Goal: Task Accomplishment & Management: Use online tool/utility

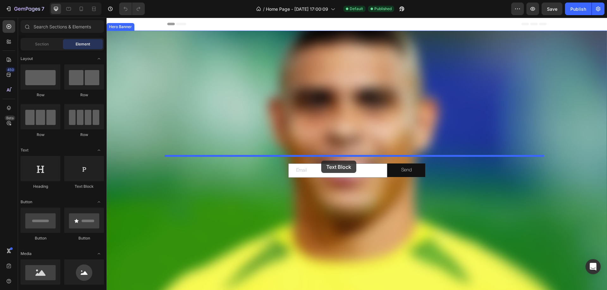
drag, startPoint x: 191, startPoint y: 184, endPoint x: 321, endPoint y: 161, distance: 131.9
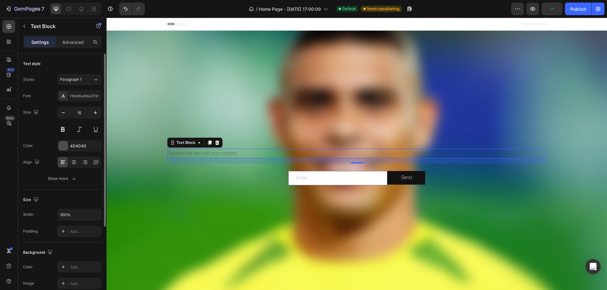
scroll to position [120, 0]
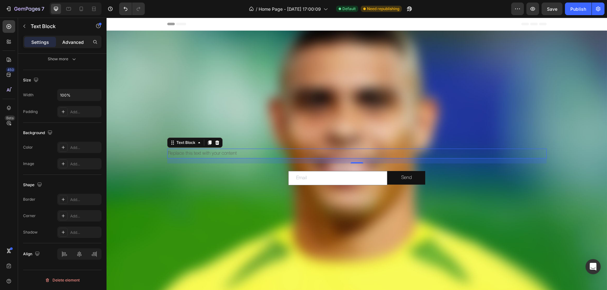
click at [75, 39] on p "Advanced" at bounding box center [72, 42] width 21 height 7
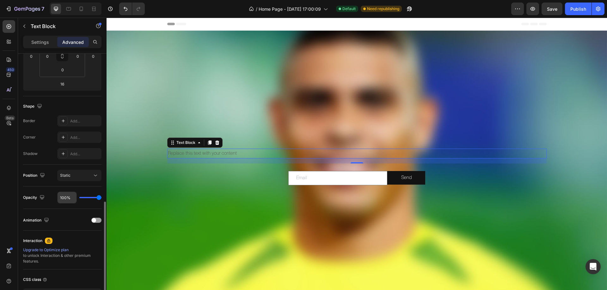
scroll to position [167, 0]
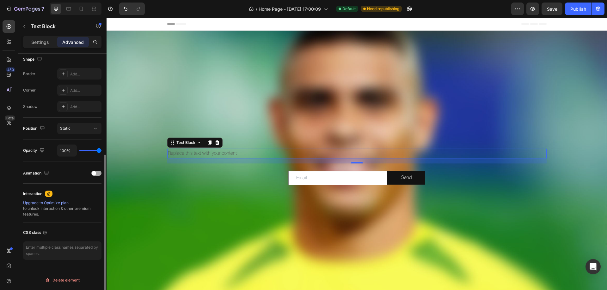
click at [94, 173] on span at bounding box center [94, 173] width 4 height 4
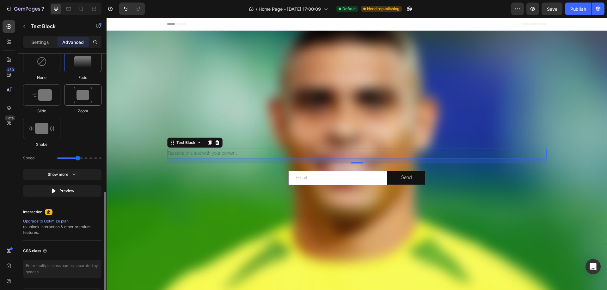
scroll to position [293, 0]
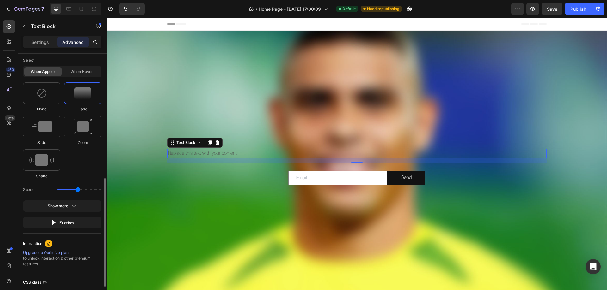
click at [40, 129] on img at bounding box center [42, 126] width 20 height 11
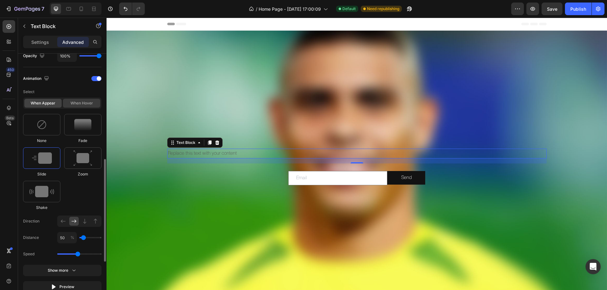
click at [80, 104] on div "When hover" at bounding box center [81, 103] width 37 height 9
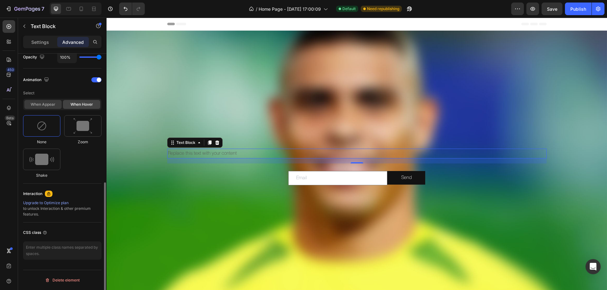
click at [39, 107] on div "When appear" at bounding box center [42, 104] width 37 height 9
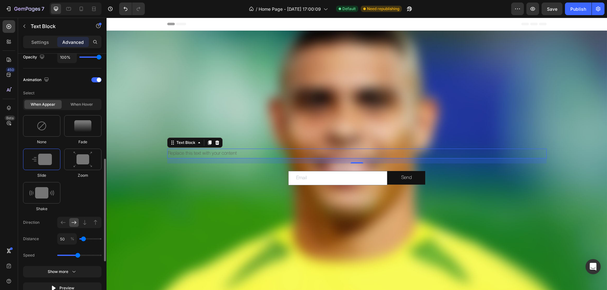
scroll to position [376, 0]
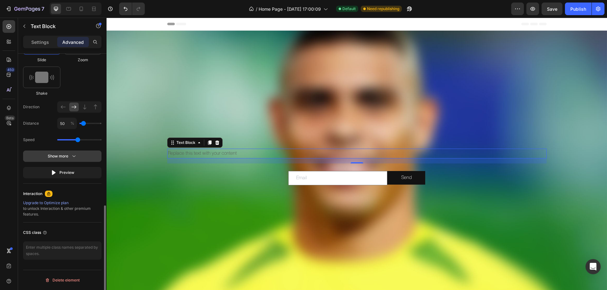
click at [71, 155] on icon "button" at bounding box center [74, 156] width 6 height 6
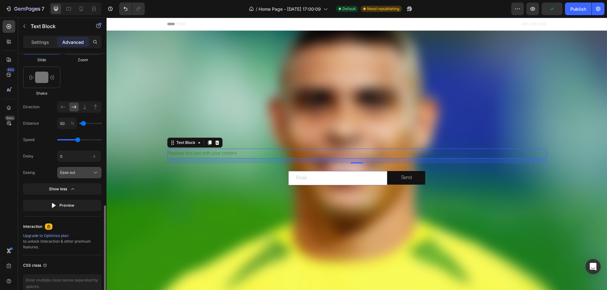
click at [80, 176] on div "Ease out" at bounding box center [79, 173] width 39 height 6
click at [83, 173] on div "Ease out" at bounding box center [75, 173] width 31 height 6
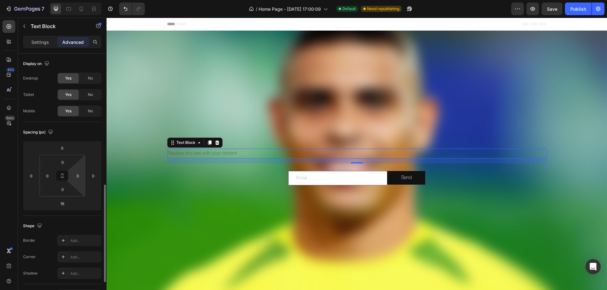
scroll to position [95, 0]
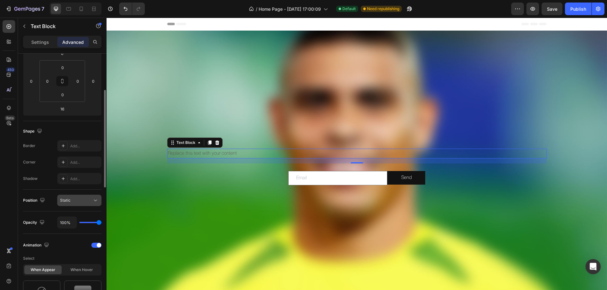
click at [82, 199] on div "Static" at bounding box center [76, 201] width 32 height 6
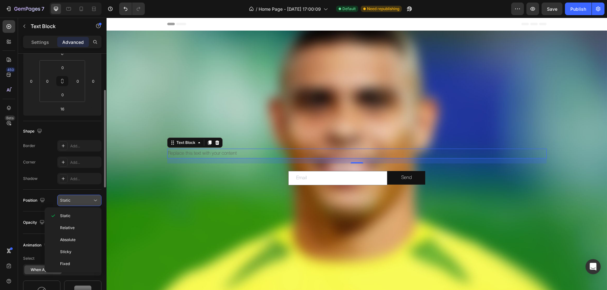
click at [82, 199] on div "Static" at bounding box center [76, 201] width 32 height 6
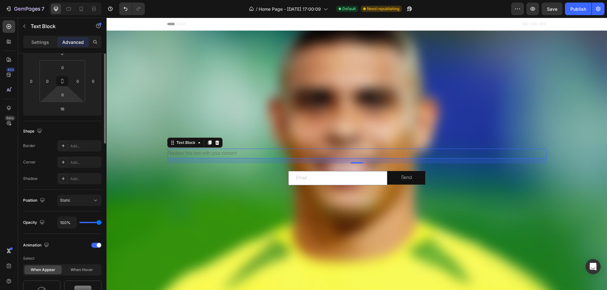
scroll to position [0, 0]
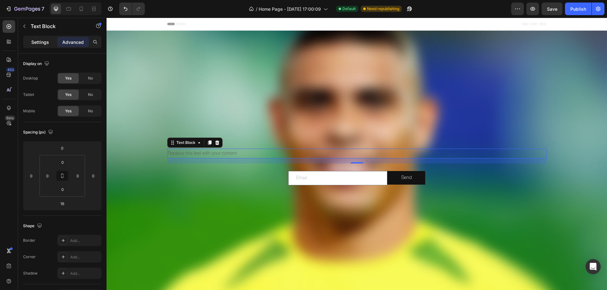
click at [46, 40] on p "Settings" at bounding box center [40, 42] width 18 height 7
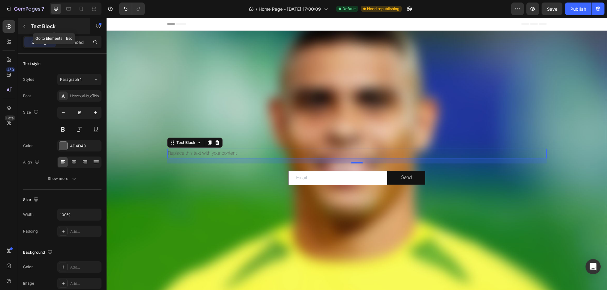
click at [24, 25] on icon "button" at bounding box center [24, 26] width 5 height 5
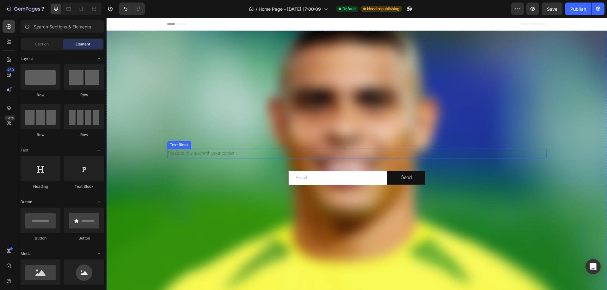
click at [198, 154] on div "Replace this text with your content" at bounding box center [356, 154] width 379 height 10
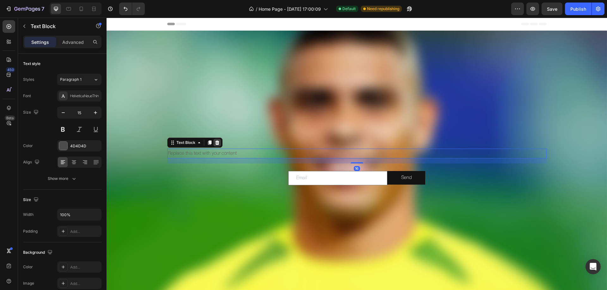
click at [215, 140] on icon at bounding box center [217, 142] width 5 height 5
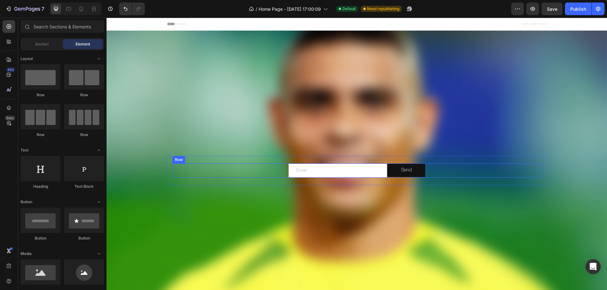
click at [248, 172] on div "Email Field Send Submit Button Row" at bounding box center [356, 171] width 369 height 14
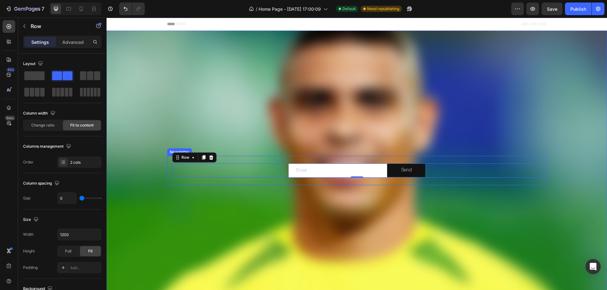
click at [247, 160] on div "Email Field Send Submit Button Row 0 Newsletter" at bounding box center [356, 170] width 379 height 29
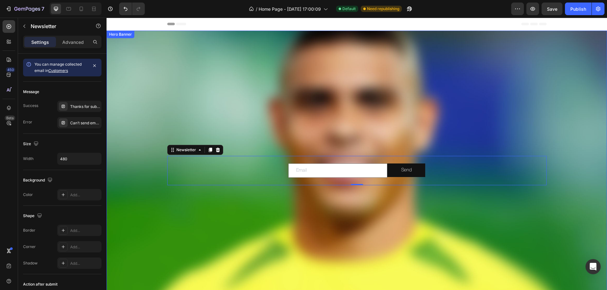
click at [309, 103] on div "Background Image" at bounding box center [357, 167] width 500 height 273
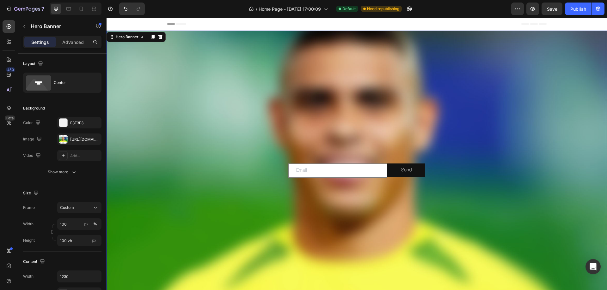
click at [335, 148] on div "Email Field Send Submit Button Row Newsletter" at bounding box center [356, 166] width 389 height 57
click at [307, 205] on div "Background Image" at bounding box center [357, 167] width 500 height 273
click at [346, 136] on div "Background Image" at bounding box center [357, 167] width 500 height 273
click at [330, 171] on input "email" at bounding box center [337, 171] width 99 height 14
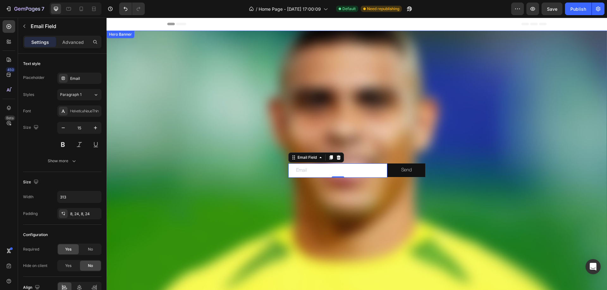
click at [369, 122] on div "Background Image" at bounding box center [357, 167] width 500 height 273
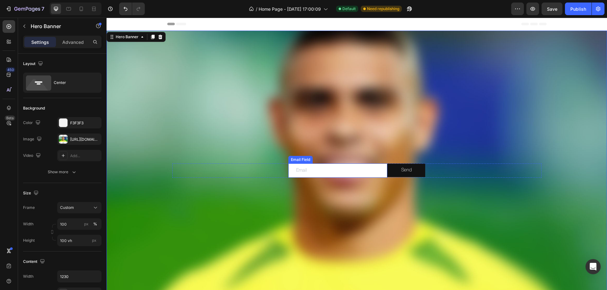
click at [339, 170] on input "email" at bounding box center [337, 171] width 99 height 14
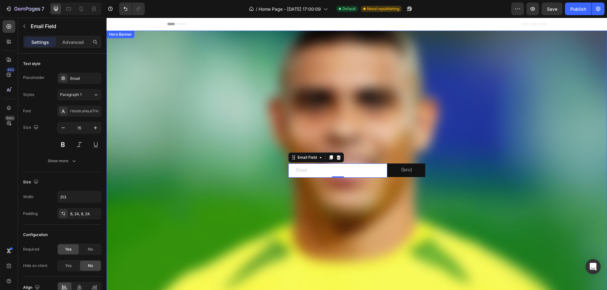
click at [351, 128] on div "Background Image" at bounding box center [357, 167] width 500 height 273
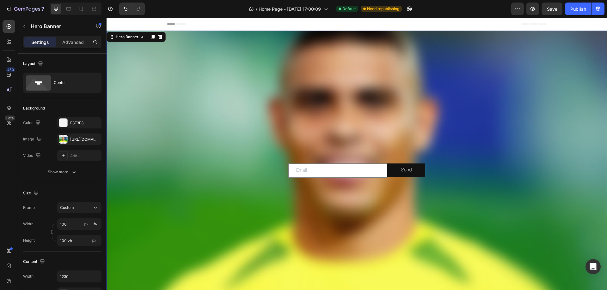
click at [297, 224] on div "Background Image" at bounding box center [357, 167] width 500 height 273
click at [314, 141] on div "Email Field Send Submit Button Row Newsletter" at bounding box center [356, 166] width 389 height 57
click at [313, 169] on input "email" at bounding box center [337, 171] width 99 height 14
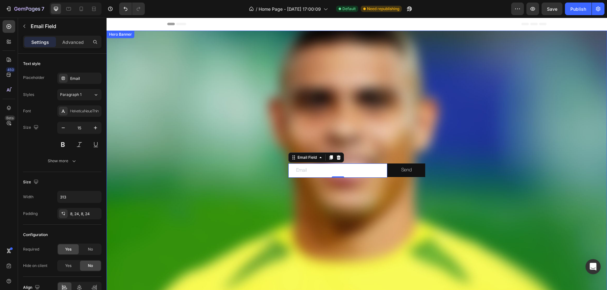
click at [308, 210] on div "Background Image" at bounding box center [357, 167] width 500 height 273
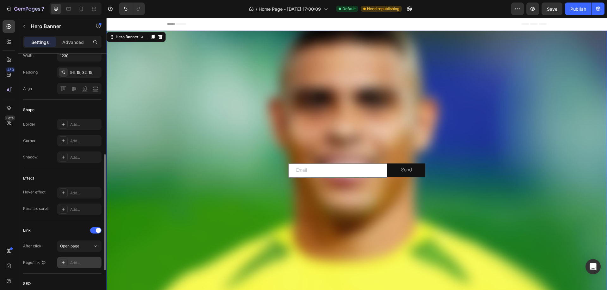
scroll to position [304, 0]
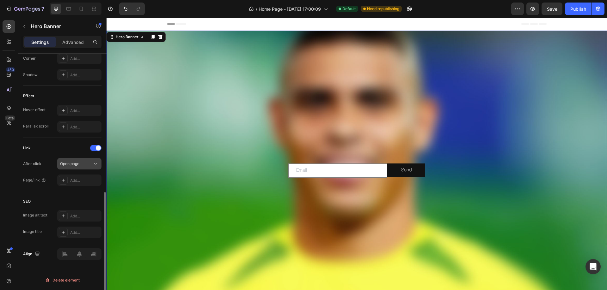
click at [89, 167] on button "Open page" at bounding box center [79, 163] width 44 height 11
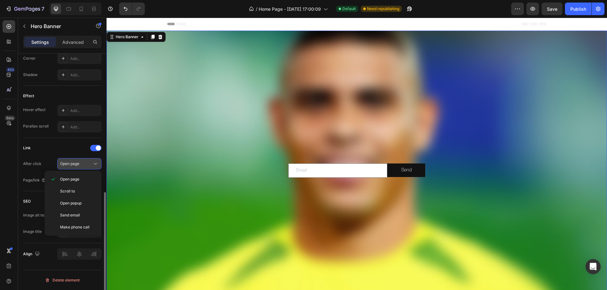
click at [82, 162] on div "Open page" at bounding box center [76, 164] width 32 height 6
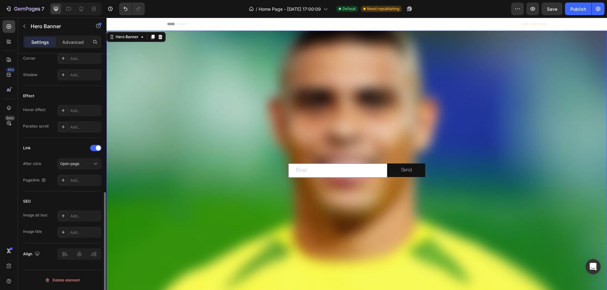
click at [60, 152] on div "Link" at bounding box center [62, 148] width 78 height 10
click at [64, 161] on div "Open page" at bounding box center [79, 164] width 39 height 6
click at [50, 149] on div "Link" at bounding box center [62, 148] width 78 height 10
click at [67, 162] on span "Open page" at bounding box center [69, 164] width 19 height 5
click at [57, 151] on div "Link" at bounding box center [62, 148] width 78 height 10
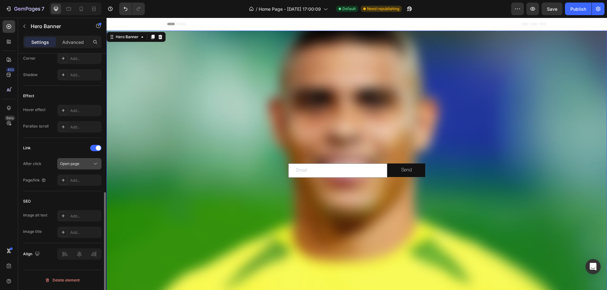
click at [73, 166] on span "Open page" at bounding box center [69, 164] width 19 height 5
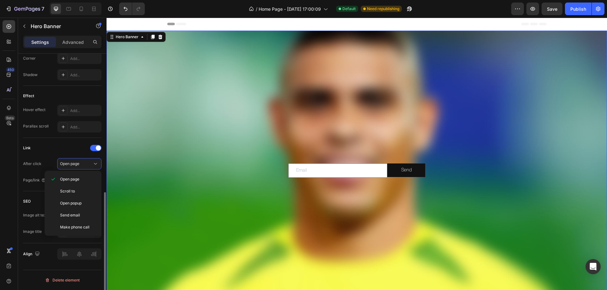
click at [55, 153] on div "Link" at bounding box center [62, 148] width 78 height 10
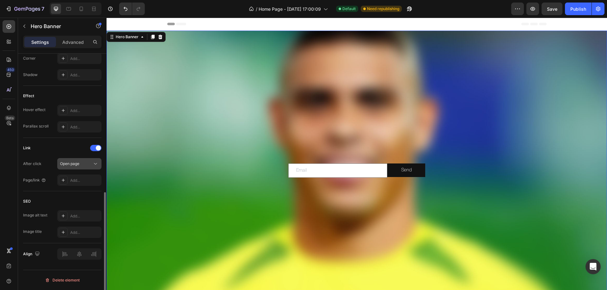
click at [71, 164] on span "Open page" at bounding box center [69, 164] width 19 height 5
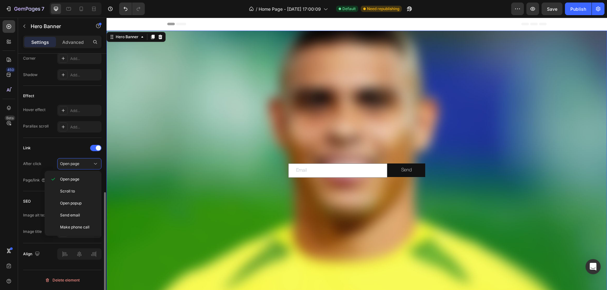
click at [59, 153] on div "Link" at bounding box center [62, 148] width 78 height 10
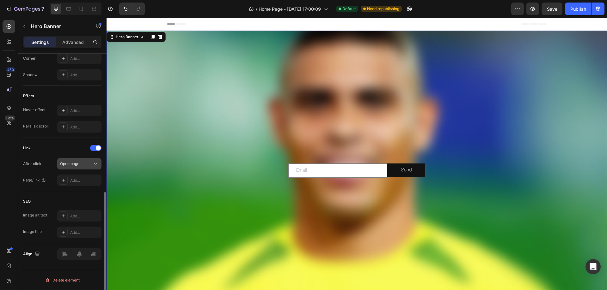
click at [75, 164] on span "Open page" at bounding box center [69, 164] width 19 height 5
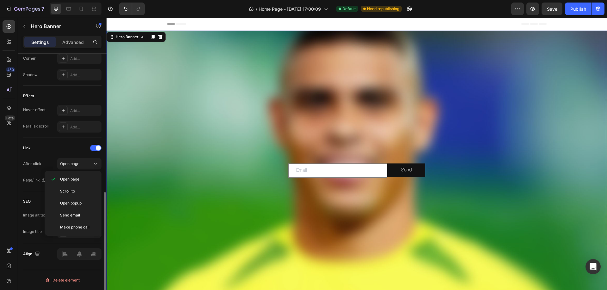
click at [59, 150] on div "Link" at bounding box center [62, 148] width 78 height 10
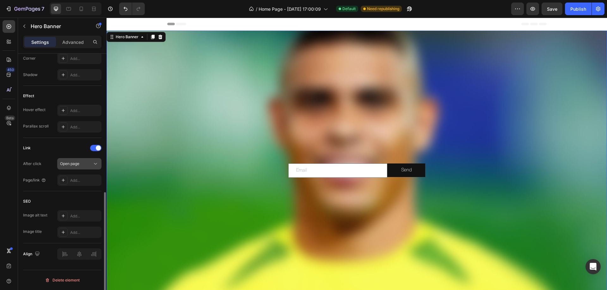
click at [72, 163] on span "Open page" at bounding box center [69, 164] width 19 height 5
click at [60, 152] on div "Link" at bounding box center [62, 148] width 78 height 10
click at [73, 163] on span "Open page" at bounding box center [69, 164] width 19 height 5
click at [57, 151] on div "Link" at bounding box center [62, 148] width 78 height 10
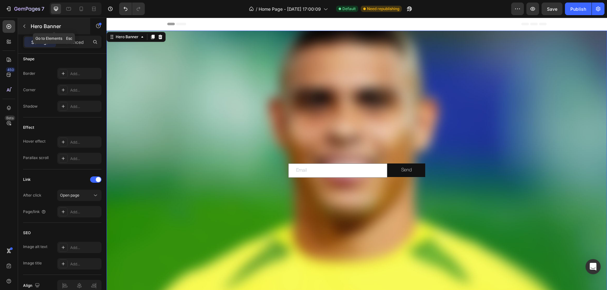
click at [24, 23] on button "button" at bounding box center [24, 26] width 10 height 10
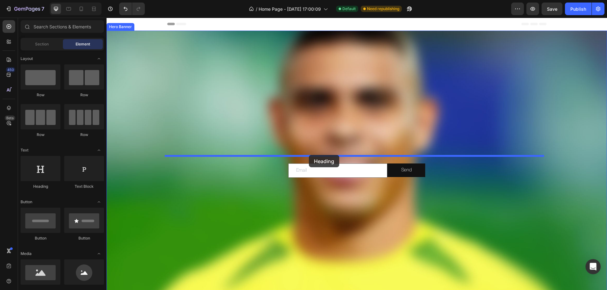
drag, startPoint x: 194, startPoint y: 190, endPoint x: 309, endPoint y: 155, distance: 119.8
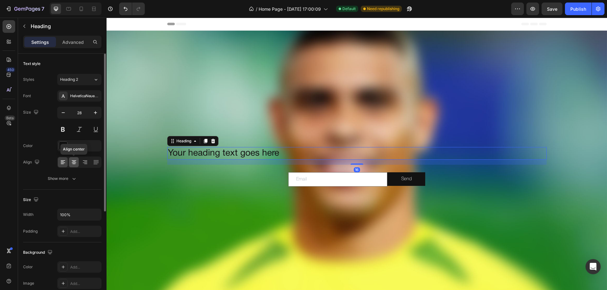
click at [72, 161] on icon at bounding box center [74, 162] width 6 height 6
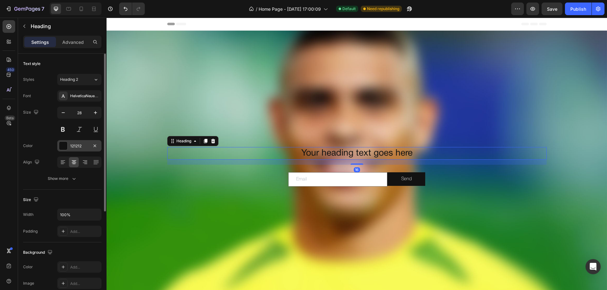
click at [65, 145] on div at bounding box center [63, 146] width 8 height 8
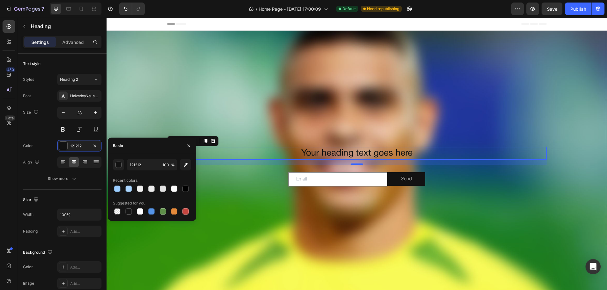
click at [175, 189] on div at bounding box center [174, 189] width 6 height 6
type input "FCFCFC"
click at [332, 153] on h2 "Your heading text goes here" at bounding box center [356, 153] width 379 height 13
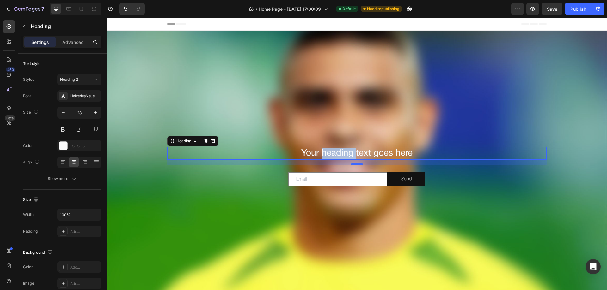
click at [332, 153] on p "Your heading text goes here" at bounding box center [357, 153] width 378 height 11
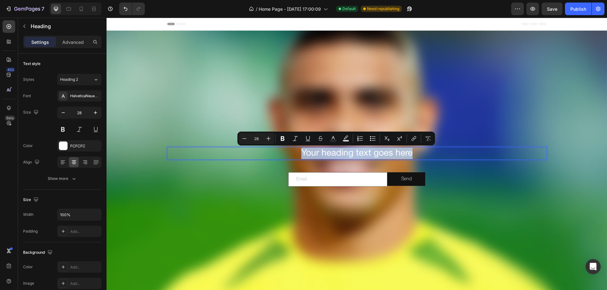
click at [332, 153] on p "Your heading text goes here" at bounding box center [357, 153] width 378 height 11
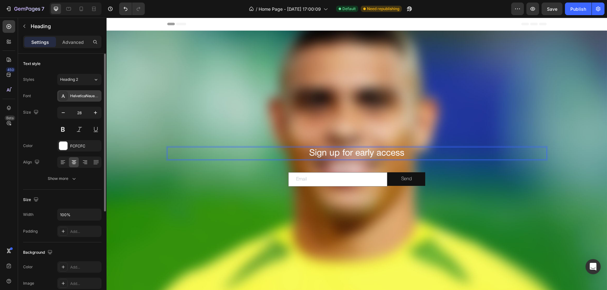
click at [84, 94] on div "HelveticaNeueRoman" at bounding box center [85, 97] width 30 height 6
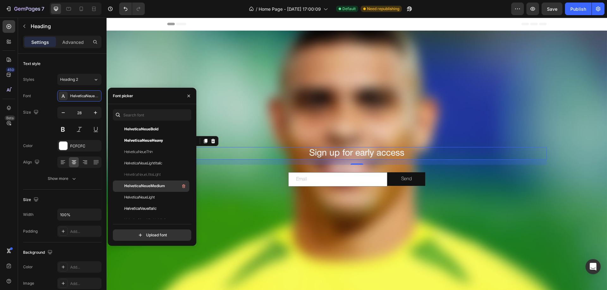
scroll to position [95, 0]
click at [162, 184] on div "HelveticaNeueLight" at bounding box center [156, 187] width 64 height 8
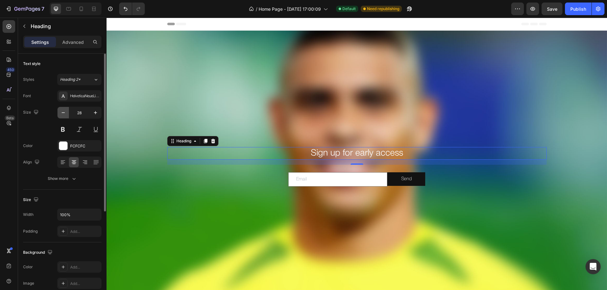
click at [61, 112] on icon "button" at bounding box center [63, 113] width 6 height 6
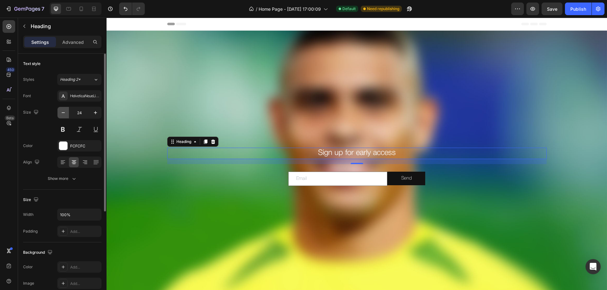
click at [61, 112] on icon "button" at bounding box center [63, 113] width 6 height 6
type input "22"
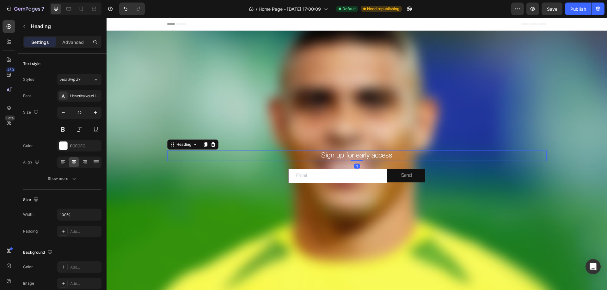
click at [357, 158] on div "Sign up for early access Heading 1" at bounding box center [356, 156] width 379 height 10
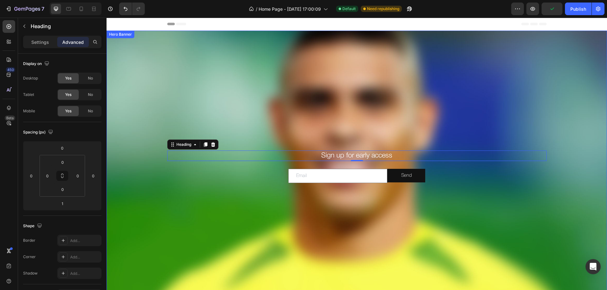
click at [307, 245] on div "Background Image" at bounding box center [357, 167] width 500 height 273
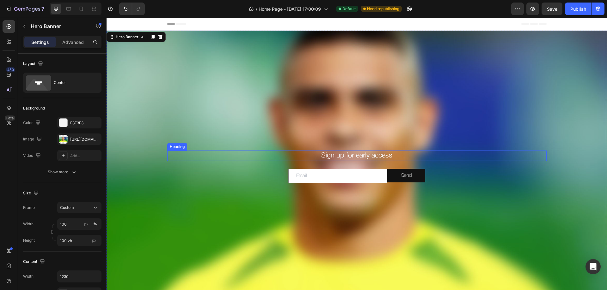
click at [344, 158] on p "Sign up for early access" at bounding box center [357, 155] width 378 height 9
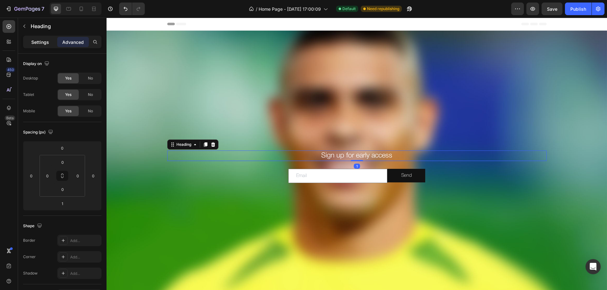
click at [40, 40] on p "Settings" at bounding box center [40, 42] width 18 height 7
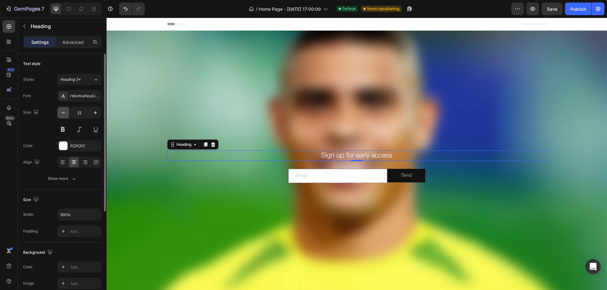
click at [65, 114] on icon "button" at bounding box center [63, 113] width 6 height 6
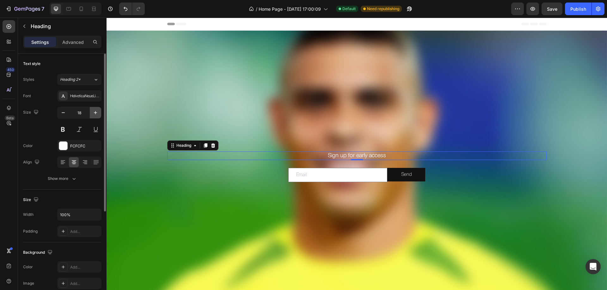
click at [97, 115] on icon "button" at bounding box center [95, 113] width 6 height 6
type input "22"
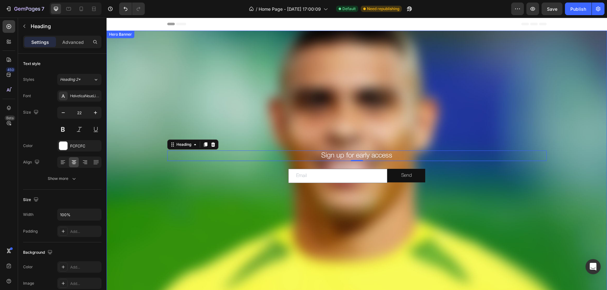
click at [394, 125] on div "Background Image" at bounding box center [357, 167] width 500 height 273
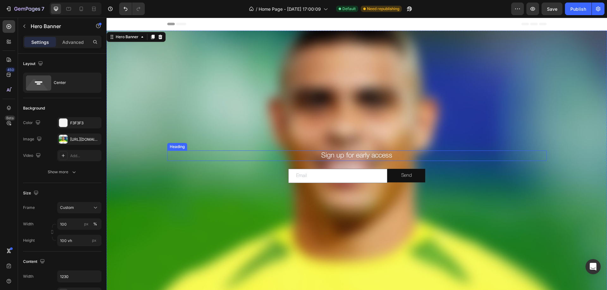
click at [362, 156] on p "Sign up for early access" at bounding box center [357, 155] width 378 height 9
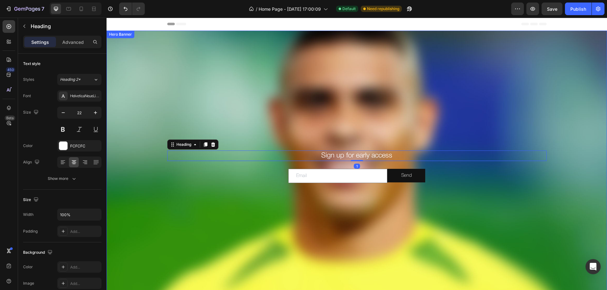
click at [378, 211] on div "Background Image" at bounding box center [357, 167] width 500 height 273
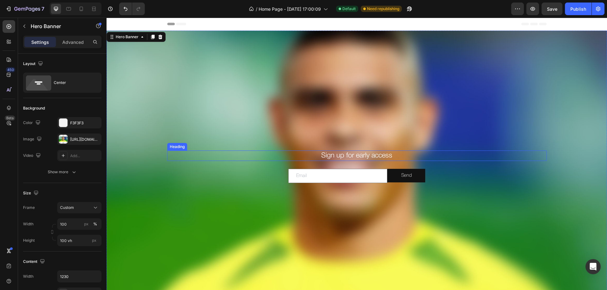
click at [357, 154] on p "Sign up for early access" at bounding box center [357, 155] width 378 height 9
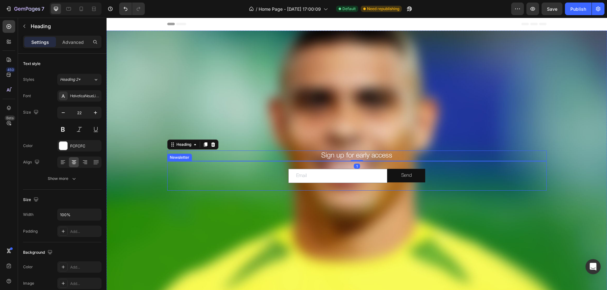
click at [358, 165] on div "Email Field Send Submit Button Row Newsletter" at bounding box center [356, 176] width 379 height 29
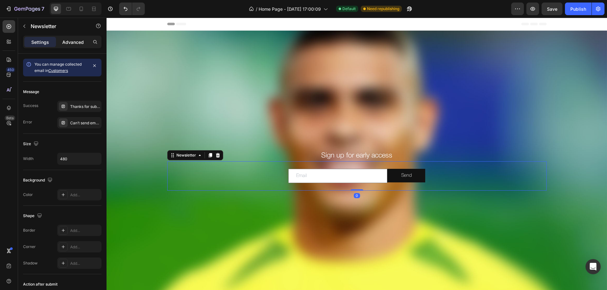
click at [74, 42] on p "Advanced" at bounding box center [72, 42] width 21 height 7
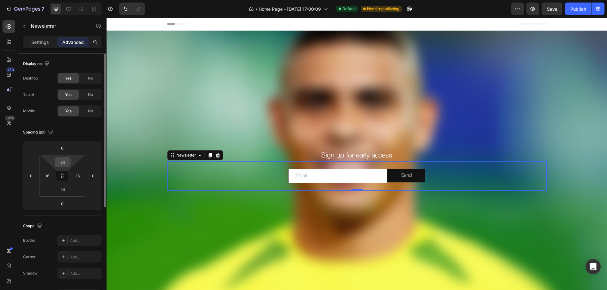
click at [61, 162] on input "24" at bounding box center [62, 162] width 13 height 9
type input "20"
click at [63, 190] on input "24" at bounding box center [62, 189] width 13 height 9
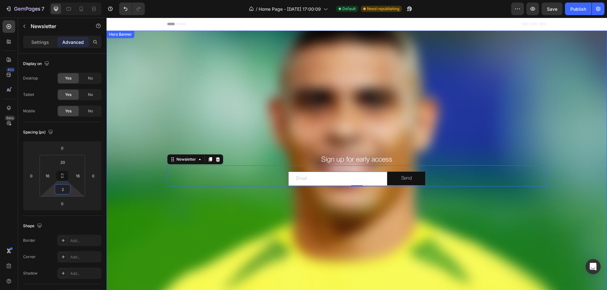
type input "20"
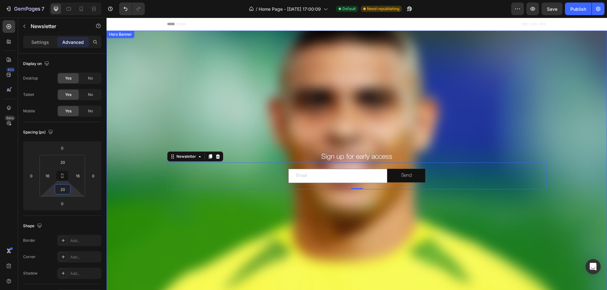
click at [386, 232] on div "Background Image" at bounding box center [357, 167] width 500 height 273
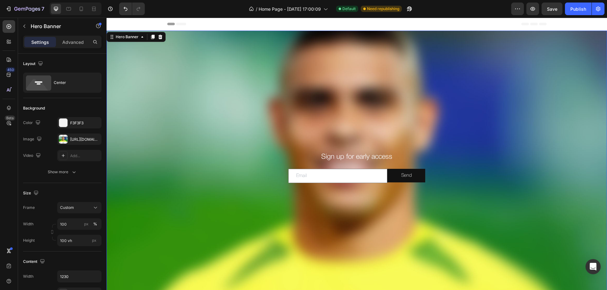
click at [338, 90] on div "Background Image" at bounding box center [357, 167] width 500 height 273
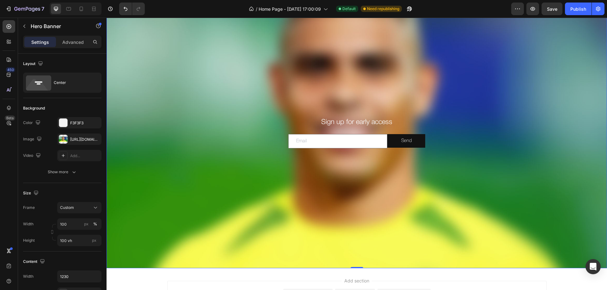
scroll to position [0, 0]
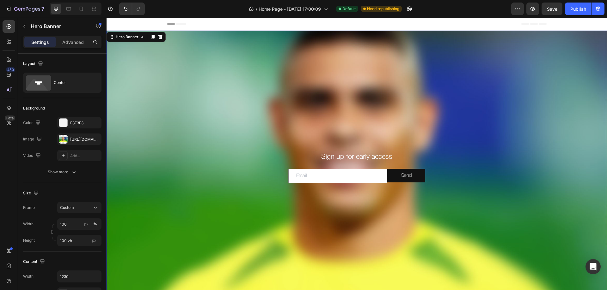
click at [345, 113] on div "Background Image" at bounding box center [357, 167] width 500 height 273
click at [70, 8] on icon at bounding box center [68, 9] width 6 height 6
type input "650"
type input "100%"
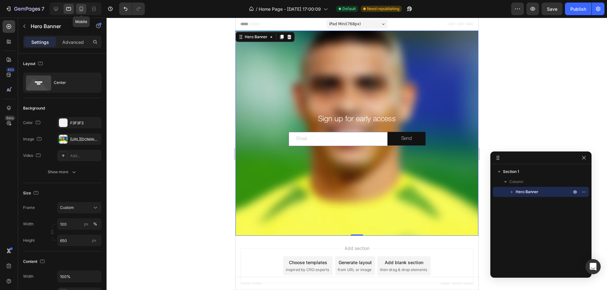
click at [82, 10] on icon at bounding box center [81, 9] width 6 height 6
type input "100 vh"
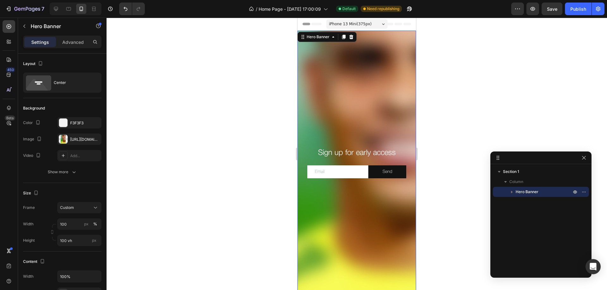
click at [515, 190] on button "button" at bounding box center [512, 192] width 8 height 8
click at [340, 154] on p "Sign up for early access" at bounding box center [357, 154] width 108 height 10
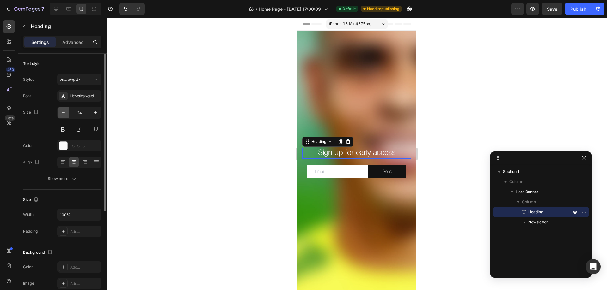
click at [66, 112] on icon "button" at bounding box center [63, 113] width 6 height 6
type input "22"
click at [57, 9] on icon at bounding box center [56, 9] width 4 height 4
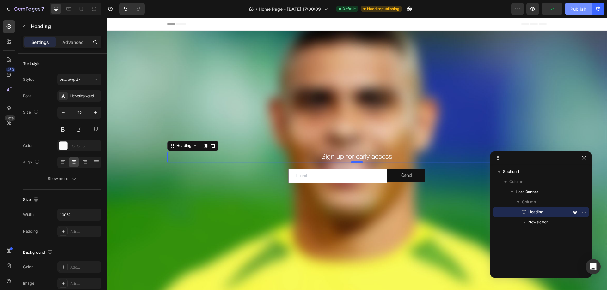
click at [582, 9] on div "Publish" at bounding box center [578, 9] width 16 height 7
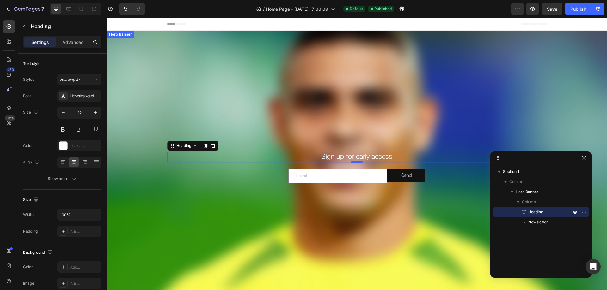
click at [352, 118] on div "Background Image" at bounding box center [357, 167] width 500 height 273
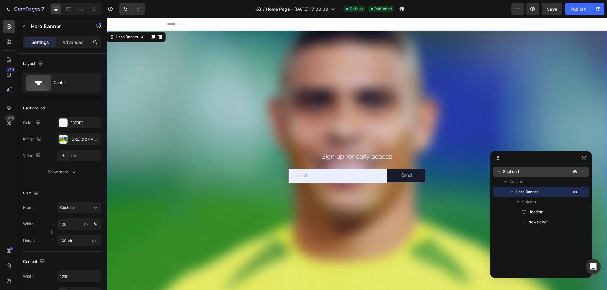
click at [532, 173] on p "Section 1" at bounding box center [538, 172] width 70 height 6
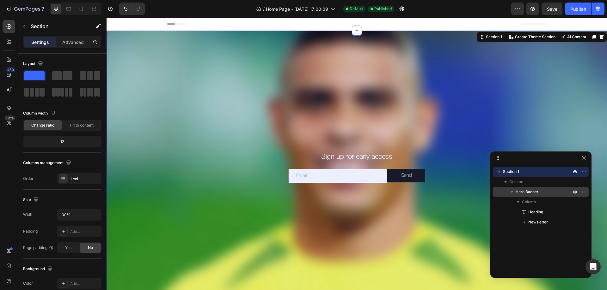
click at [548, 192] on p "Hero Banner" at bounding box center [543, 192] width 57 height 6
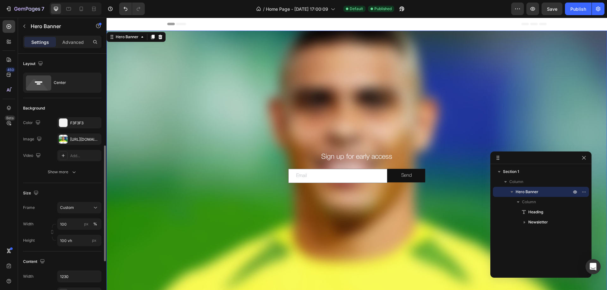
scroll to position [158, 0]
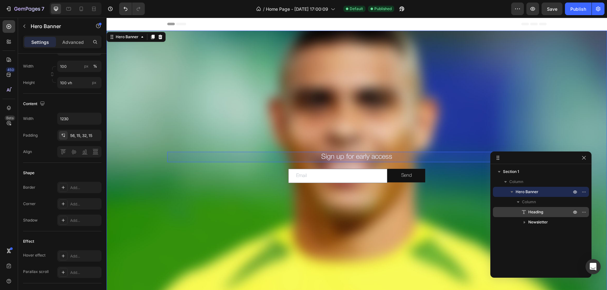
click at [545, 215] on p "Heading" at bounding box center [543, 212] width 44 height 6
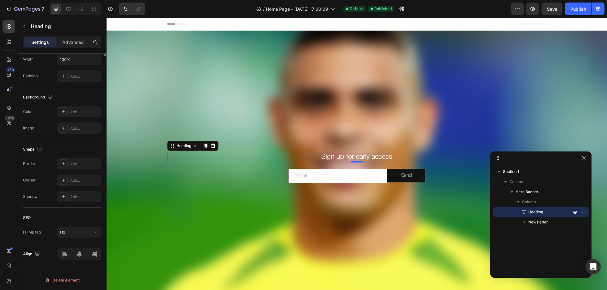
scroll to position [0, 0]
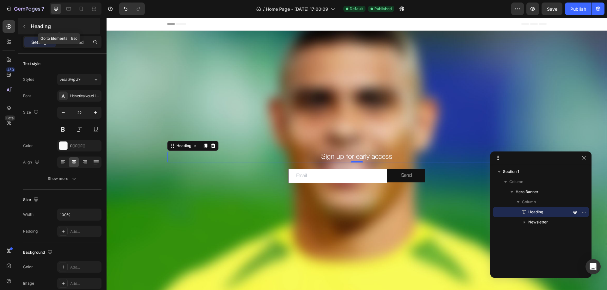
click at [24, 25] on icon "button" at bounding box center [24, 26] width 5 height 5
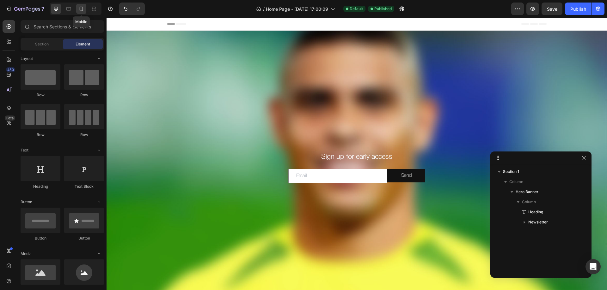
click at [82, 10] on icon at bounding box center [81, 9] width 3 height 4
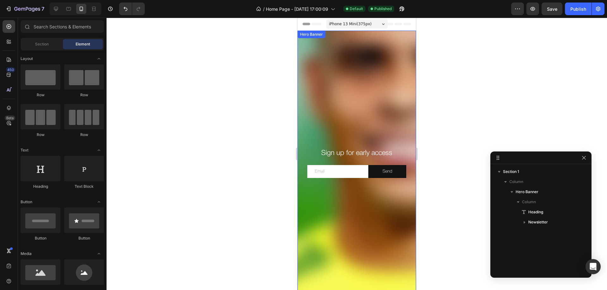
click at [359, 85] on div "Background Image" at bounding box center [356, 167] width 119 height 273
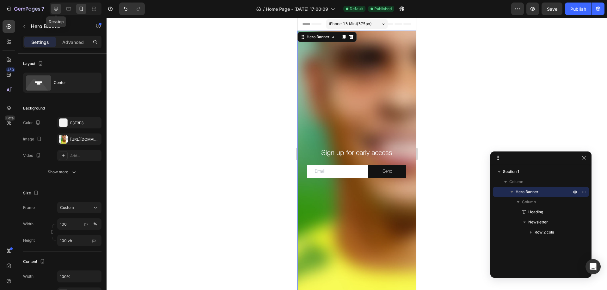
click at [54, 8] on icon at bounding box center [56, 9] width 4 height 4
type input "1230"
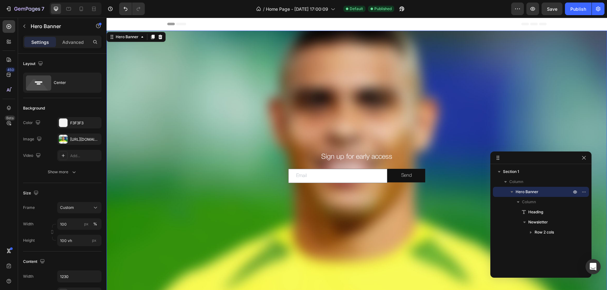
click at [439, 107] on div "Background Image" at bounding box center [357, 167] width 500 height 273
click at [321, 58] on div "Background Image" at bounding box center [357, 167] width 500 height 273
click at [23, 26] on icon "button" at bounding box center [24, 26] width 5 height 5
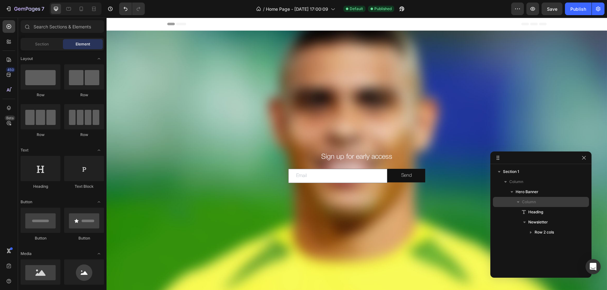
click at [539, 198] on div "Column" at bounding box center [540, 202] width 91 height 10
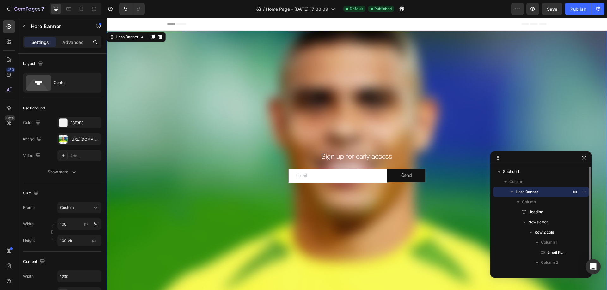
click at [537, 189] on span "Hero Banner" at bounding box center [526, 192] width 23 height 6
click at [536, 195] on span "Hero Banner" at bounding box center [526, 192] width 23 height 6
click at [14, 26] on div at bounding box center [9, 26] width 13 height 13
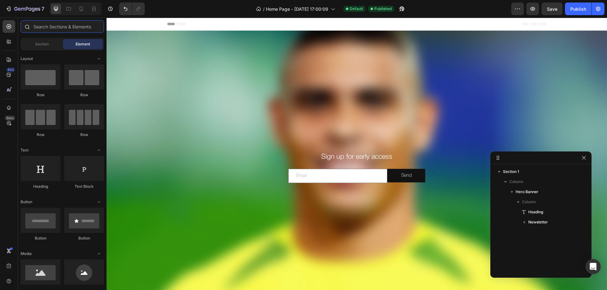
click at [60, 28] on input "text" at bounding box center [62, 26] width 83 height 13
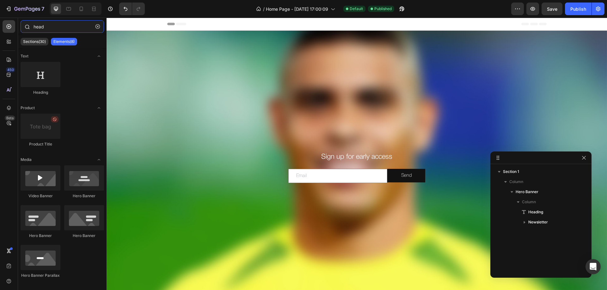
click at [48, 27] on input "head" at bounding box center [62, 26] width 83 height 13
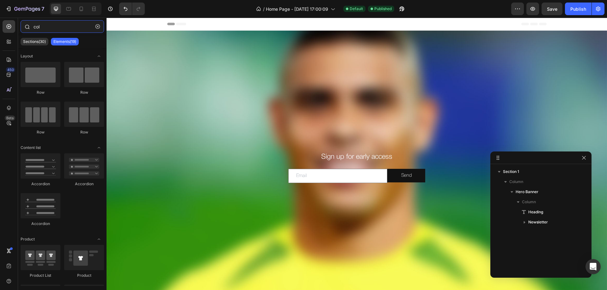
type input "colu"
click at [53, 27] on input "colu" at bounding box center [62, 26] width 83 height 13
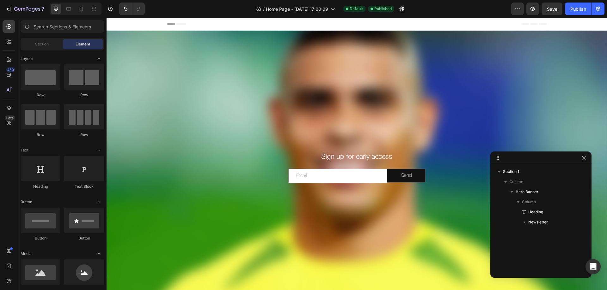
click at [43, 39] on div "Section Element" at bounding box center [62, 44] width 83 height 13
click at [2, 28] on div "450 Beta" at bounding box center [9, 154] width 18 height 273
click at [72, 26] on input "text" at bounding box center [62, 26] width 83 height 13
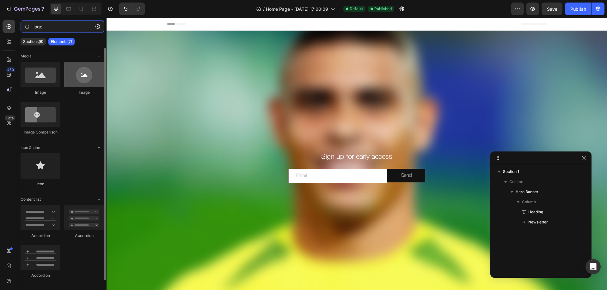
type input "logo"
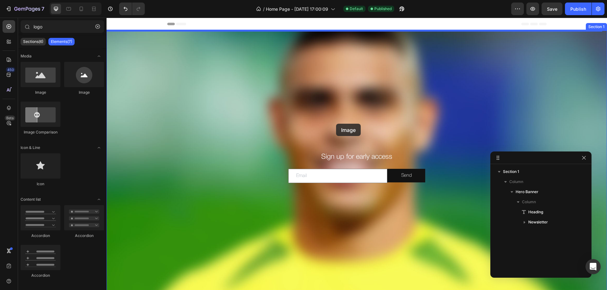
drag, startPoint x: 188, startPoint y: 95, endPoint x: 336, endPoint y: 124, distance: 150.4
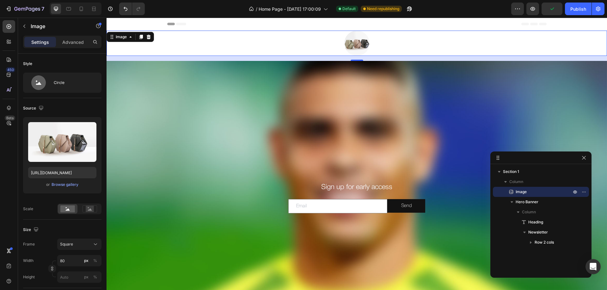
click at [527, 194] on p "Image" at bounding box center [536, 192] width 57 height 6
drag, startPoint x: 498, startPoint y: 191, endPoint x: 284, endPoint y: 126, distance: 223.0
click at [503, 197] on div "Column Image Hero Banner Column Heading Newsletter Row 2 cols" at bounding box center [541, 222] width 96 height 51
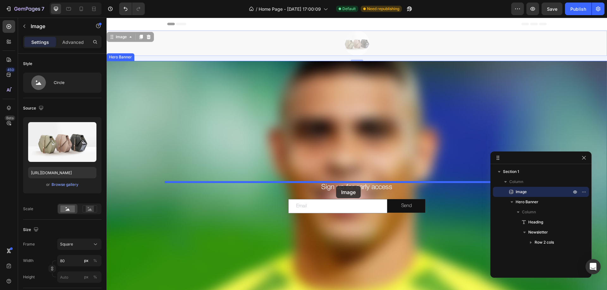
drag, startPoint x: 110, startPoint y: 36, endPoint x: 336, endPoint y: 186, distance: 271.1
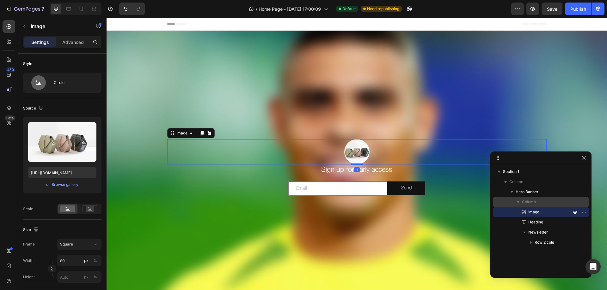
click at [546, 202] on p "Column" at bounding box center [547, 202] width 51 height 6
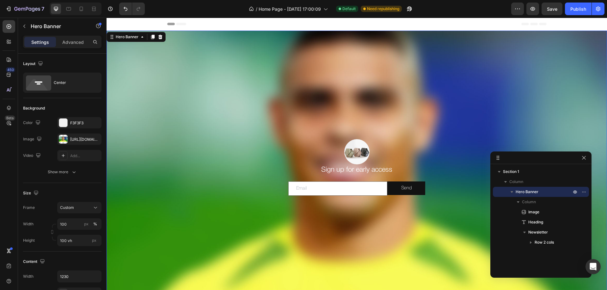
click at [546, 194] on p "Hero Banner" at bounding box center [543, 192] width 57 height 6
click at [512, 192] on icon "button" at bounding box center [512, 192] width 2 height 3
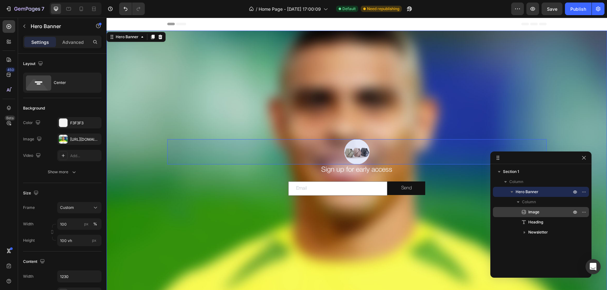
click at [537, 212] on span "Image" at bounding box center [533, 212] width 11 height 6
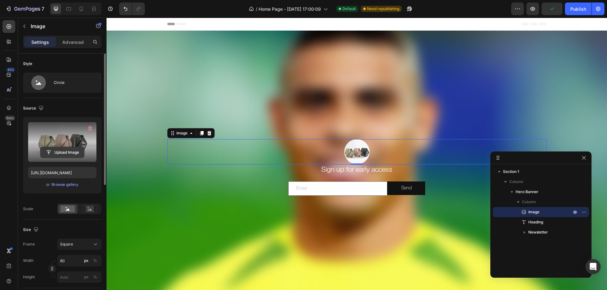
drag, startPoint x: 72, startPoint y: 150, endPoint x: 77, endPoint y: 150, distance: 5.1
click at [72, 150] on input "file" at bounding box center [62, 152] width 44 height 11
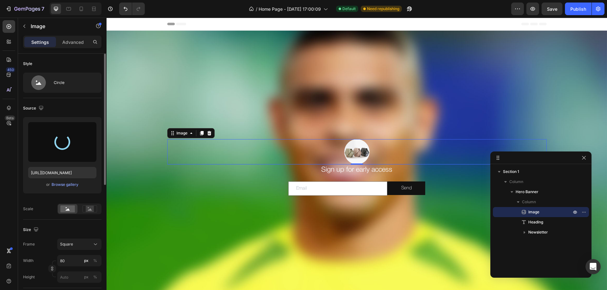
type input "[URL][DOMAIN_NAME]"
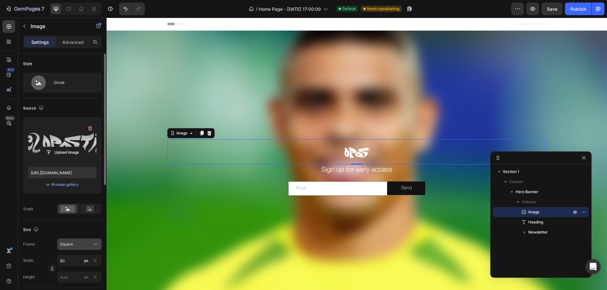
click at [85, 247] on div "Square" at bounding box center [75, 245] width 31 height 6
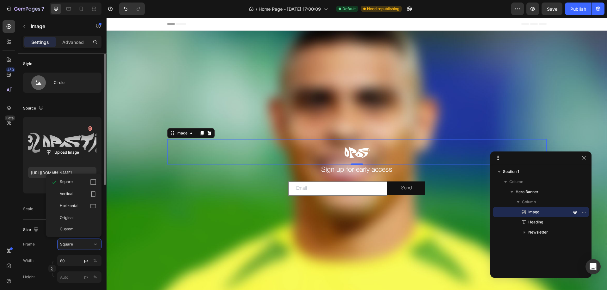
click at [76, 216] on div "Original" at bounding box center [78, 218] width 37 height 6
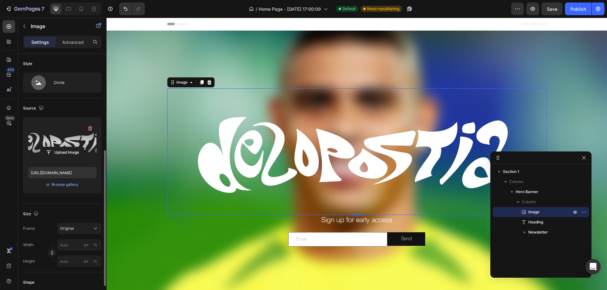
scroll to position [63, 0]
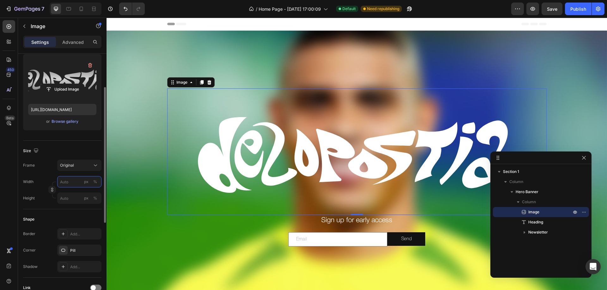
click at [66, 185] on input "px %" at bounding box center [79, 181] width 44 height 11
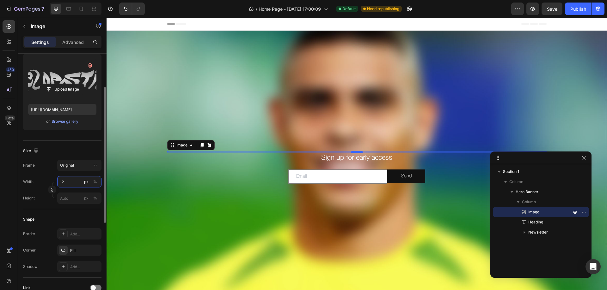
type input "120"
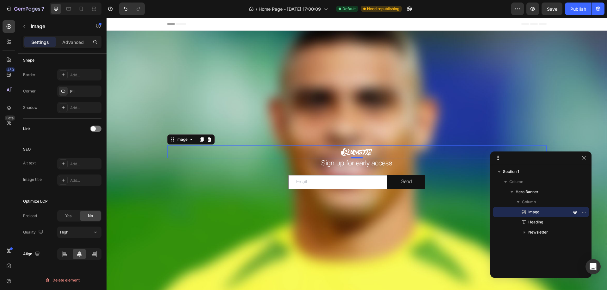
scroll to position [0, 0]
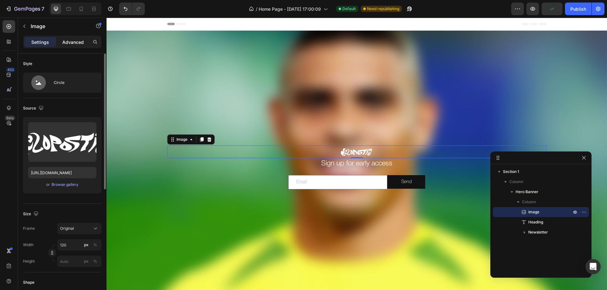
click at [76, 39] on p "Advanced" at bounding box center [72, 42] width 21 height 7
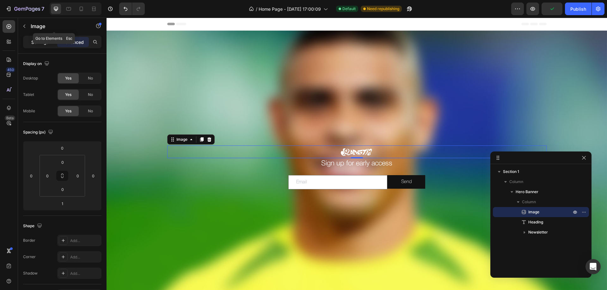
click at [38, 41] on p "Settings" at bounding box center [40, 42] width 18 height 7
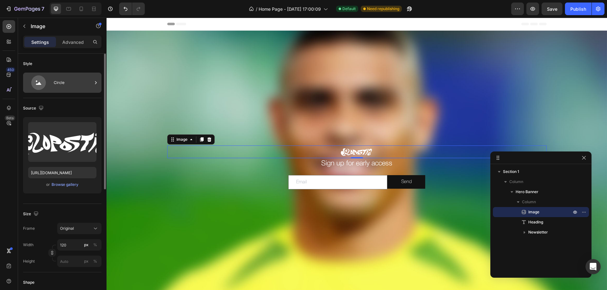
click at [68, 78] on div "Circle" at bounding box center [73, 83] width 39 height 15
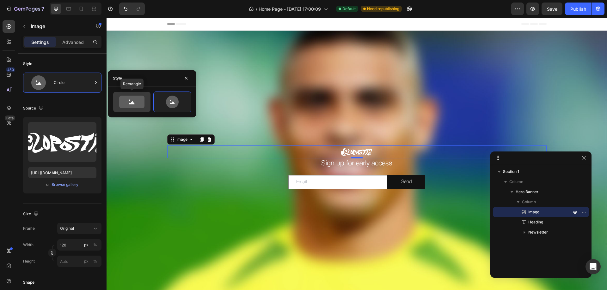
click at [135, 102] on icon at bounding box center [131, 102] width 25 height 13
type input "100"
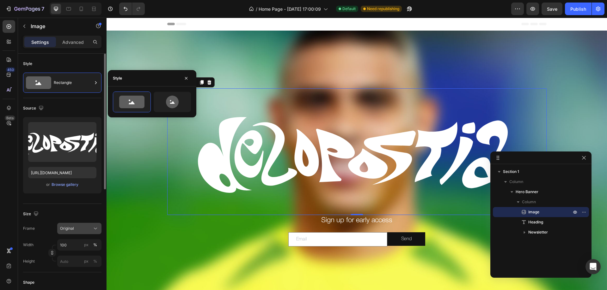
click at [79, 228] on div "Original" at bounding box center [75, 229] width 31 height 6
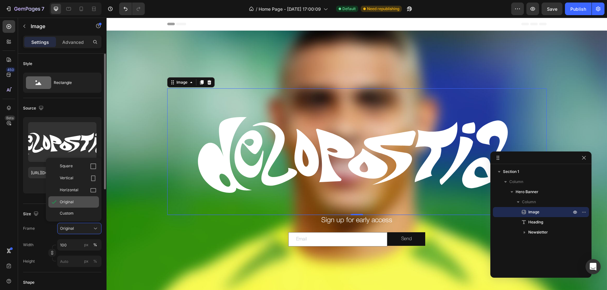
click at [76, 203] on div "Original" at bounding box center [78, 202] width 37 height 6
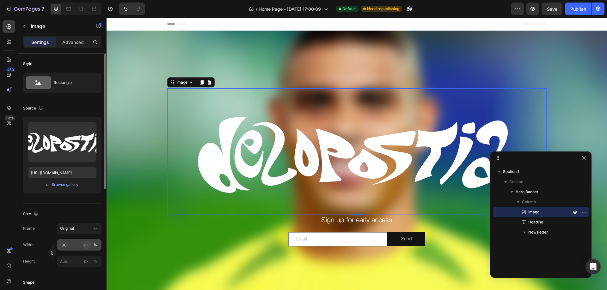
click at [85, 245] on div "px" at bounding box center [86, 245] width 4 height 6
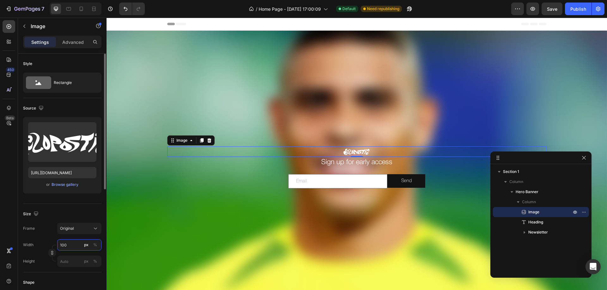
click at [61, 245] on input "100" at bounding box center [79, 245] width 44 height 11
click at [35, 239] on div "Frame Original Width 100 px % Height px %" at bounding box center [62, 245] width 78 height 44
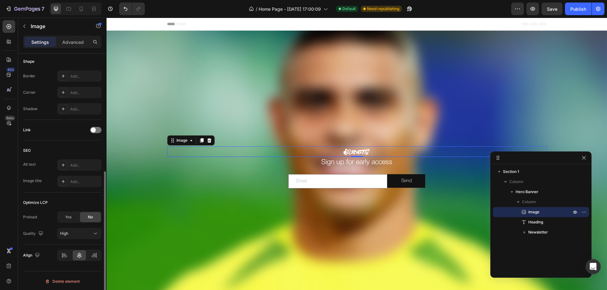
scroll to position [223, 0]
click at [74, 235] on div "High" at bounding box center [79, 232] width 39 height 6
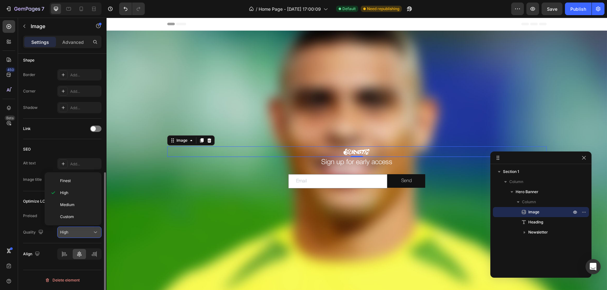
click at [74, 235] on div "High" at bounding box center [79, 232] width 39 height 6
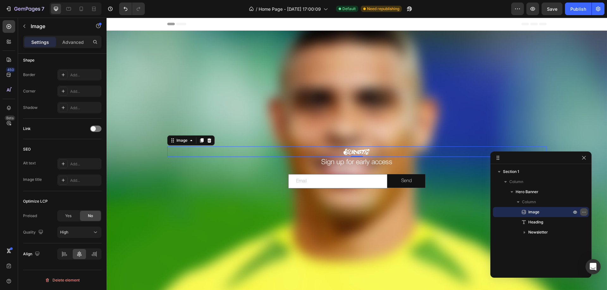
click at [582, 211] on icon "button" at bounding box center [583, 212] width 5 height 5
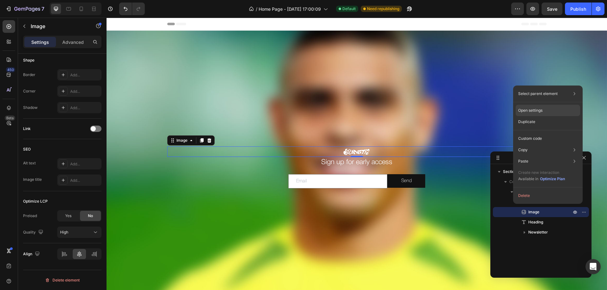
click at [535, 113] on p "Open settings" at bounding box center [530, 111] width 24 height 6
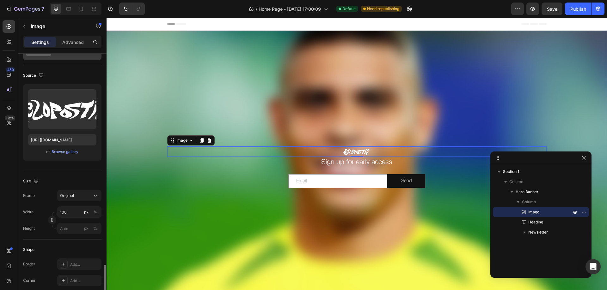
scroll to position [1, 0]
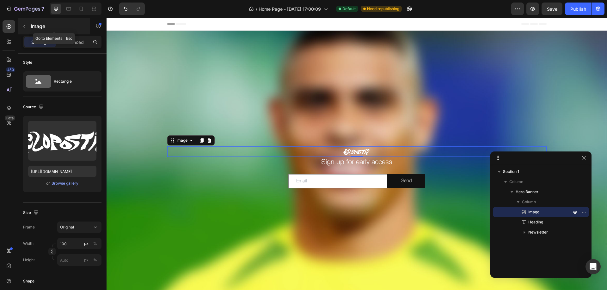
click at [27, 23] on button "button" at bounding box center [24, 26] width 10 height 10
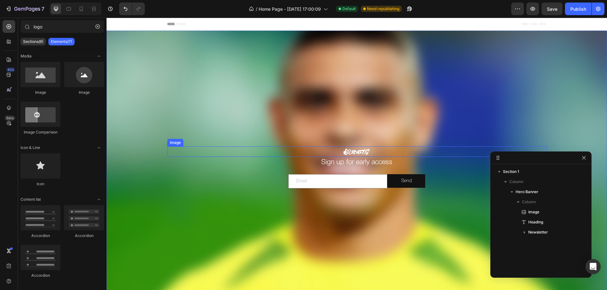
click at [358, 152] on img at bounding box center [357, 152] width 32 height 10
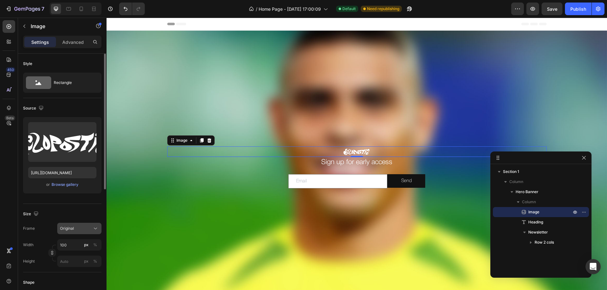
click at [93, 230] on icon at bounding box center [95, 229] width 6 height 6
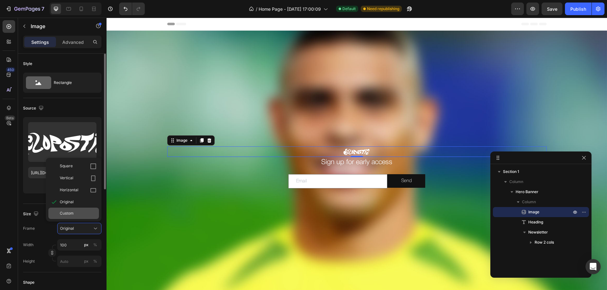
click at [76, 212] on div "Custom" at bounding box center [78, 214] width 37 height 6
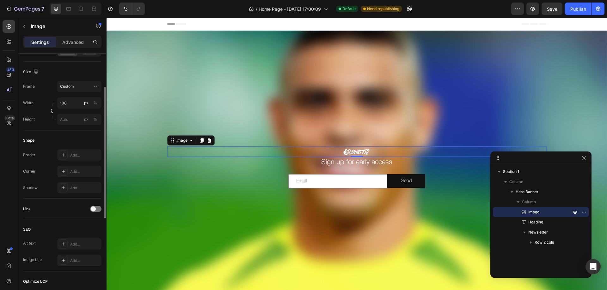
scroll to position [95, 0]
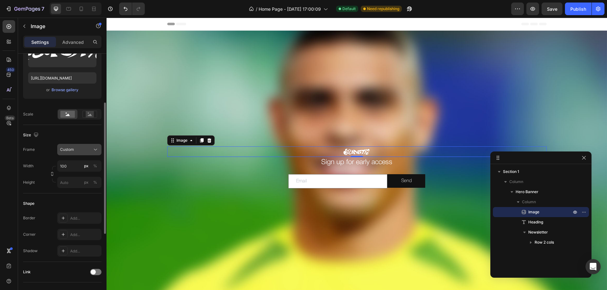
click at [77, 154] on button "Custom" at bounding box center [79, 149] width 44 height 11
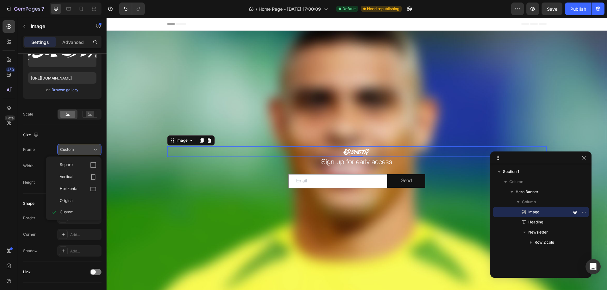
click at [78, 151] on div "Custom" at bounding box center [75, 150] width 31 height 6
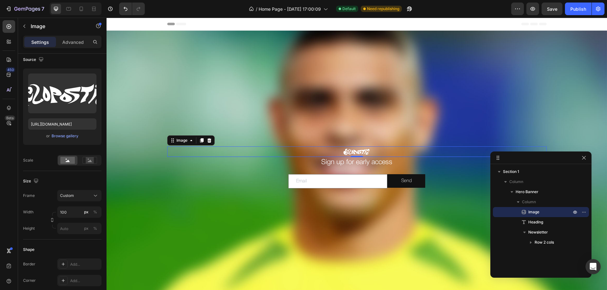
scroll to position [0, 0]
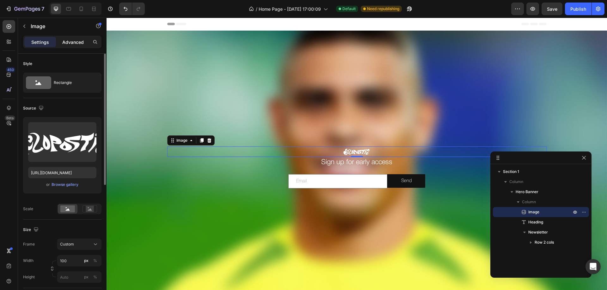
click at [67, 42] on p "Advanced" at bounding box center [72, 42] width 21 height 7
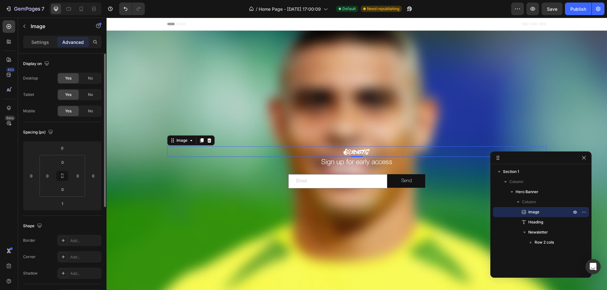
scroll to position [95, 0]
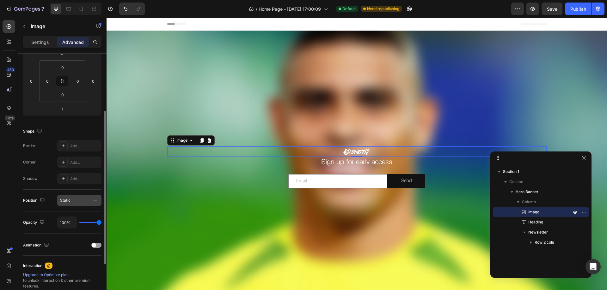
click at [75, 202] on div "Static" at bounding box center [76, 201] width 32 height 6
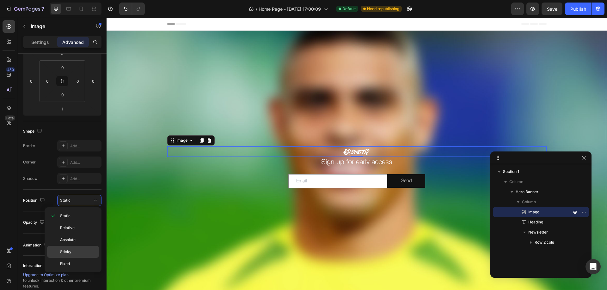
click at [77, 252] on p "Sticky" at bounding box center [78, 252] width 36 height 6
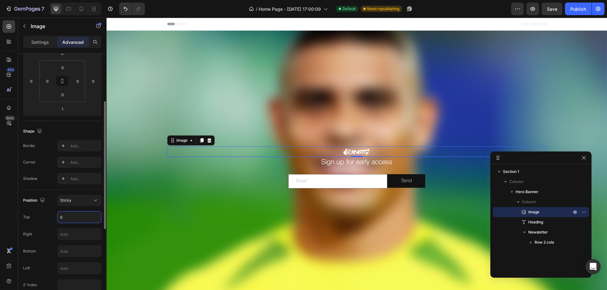
click at [74, 214] on input "0" at bounding box center [80, 217] width 44 height 11
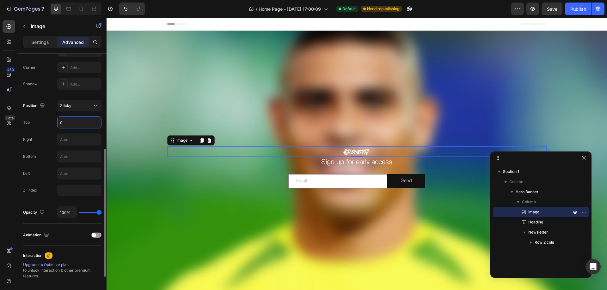
scroll to position [126, 0]
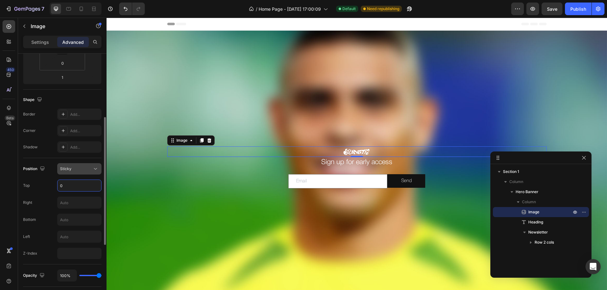
click at [75, 168] on div "Sticky" at bounding box center [76, 169] width 32 height 6
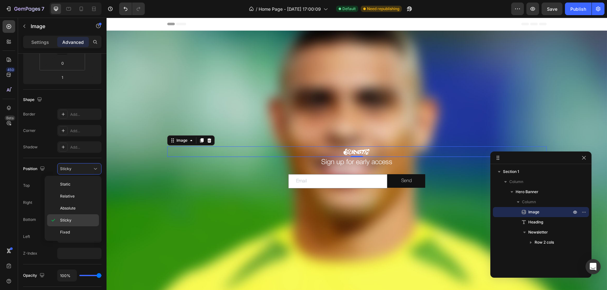
click at [66, 220] on span "Sticky" at bounding box center [65, 221] width 11 height 6
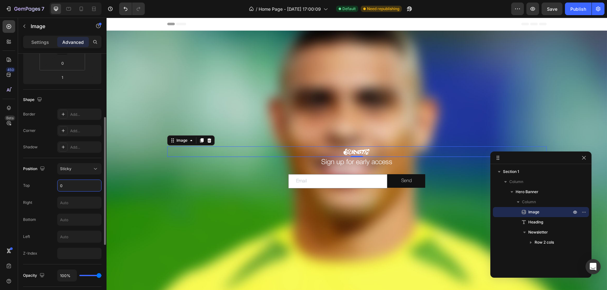
click at [76, 185] on input "0" at bounding box center [80, 185] width 44 height 11
click at [36, 198] on div "Right" at bounding box center [62, 203] width 78 height 12
click at [64, 185] on input "10" at bounding box center [80, 185] width 44 height 11
type input "200"
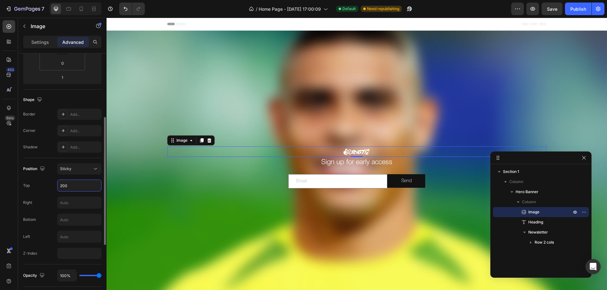
click at [38, 192] on div "Top 200" at bounding box center [62, 186] width 78 height 12
click at [65, 188] on input "200" at bounding box center [80, 185] width 44 height 11
click at [71, 220] on input "text" at bounding box center [80, 219] width 44 height 11
click at [63, 220] on input "k" at bounding box center [80, 219] width 44 height 11
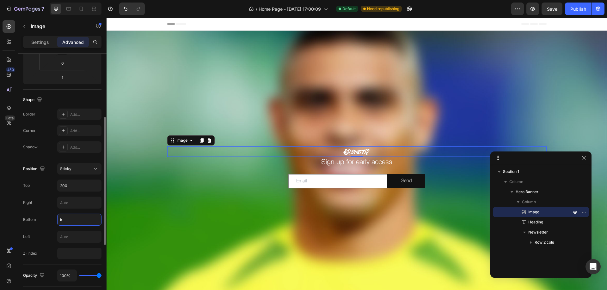
click at [63, 220] on input "k" at bounding box center [80, 219] width 44 height 11
type input "67"
click at [37, 216] on div "Bottom 67" at bounding box center [62, 220] width 78 height 12
click at [70, 218] on input "67" at bounding box center [80, 219] width 44 height 11
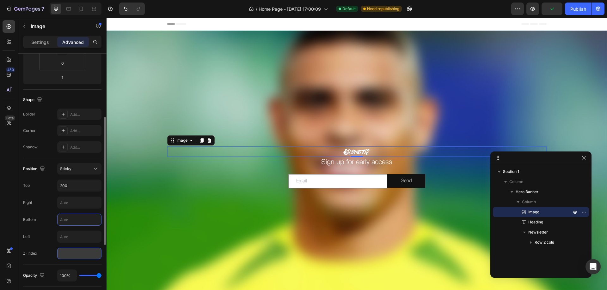
click at [68, 256] on input "number" at bounding box center [79, 253] width 44 height 11
type input "1"
click at [40, 227] on div "Position Sticky Top 200 Right Bottom Left Z-Index 1" at bounding box center [62, 211] width 78 height 96
click at [75, 171] on div "Sticky" at bounding box center [76, 169] width 32 height 6
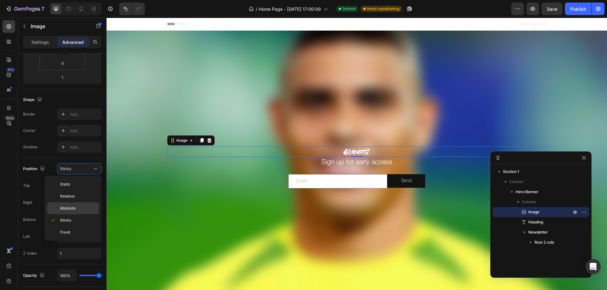
click at [76, 209] on p "Absolute" at bounding box center [78, 209] width 36 height 6
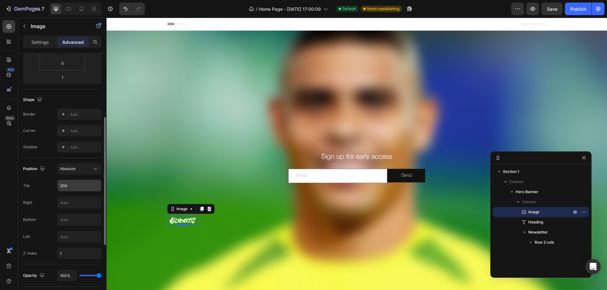
click at [66, 184] on input "200" at bounding box center [80, 185] width 44 height 11
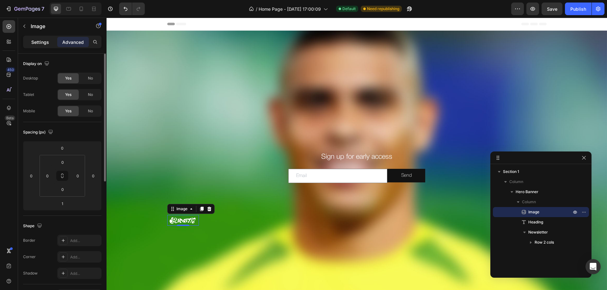
click at [49, 40] on div "Settings" at bounding box center [40, 42] width 32 height 10
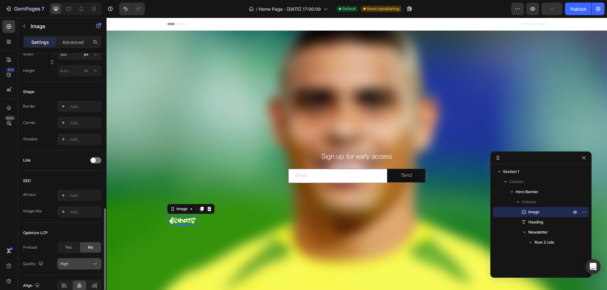
scroll to position [238, 0]
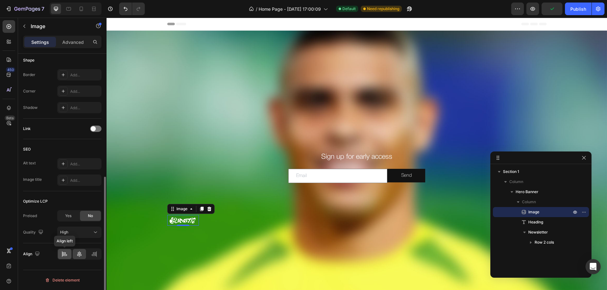
click at [67, 257] on icon at bounding box center [64, 254] width 6 height 6
click at [83, 258] on div at bounding box center [80, 254] width 14 height 10
click at [91, 258] on icon at bounding box center [94, 254] width 6 height 6
click at [81, 257] on icon at bounding box center [79, 254] width 6 height 6
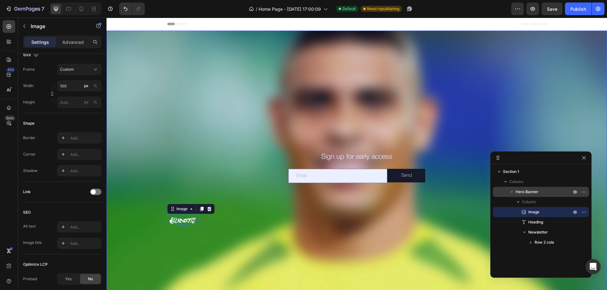
click at [542, 194] on p "Hero Banner" at bounding box center [543, 192] width 57 height 6
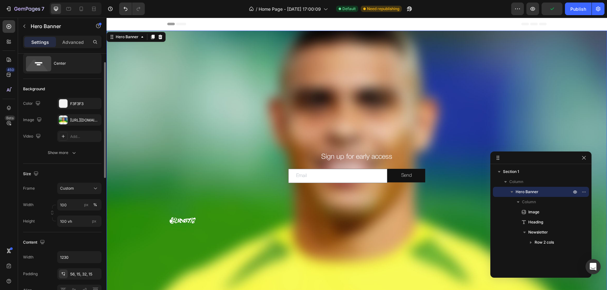
scroll to position [82, 0]
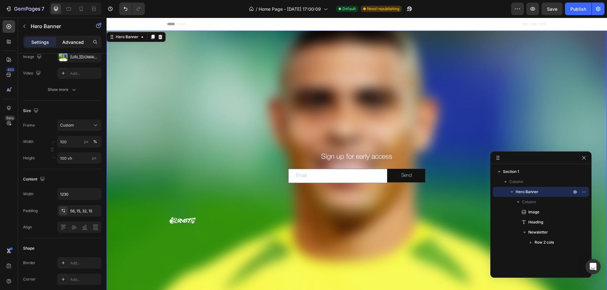
click at [68, 46] on div "Advanced" at bounding box center [73, 42] width 32 height 10
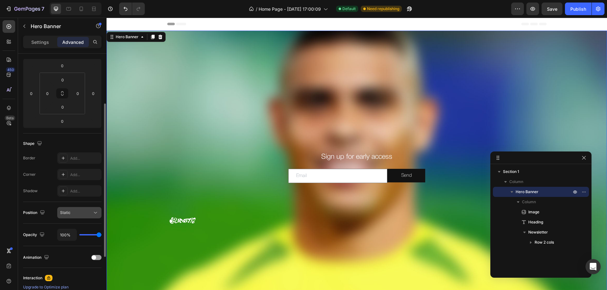
scroll to position [0, 0]
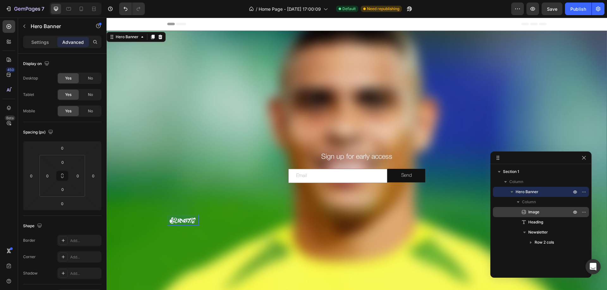
click at [545, 214] on p "Image" at bounding box center [543, 212] width 44 height 6
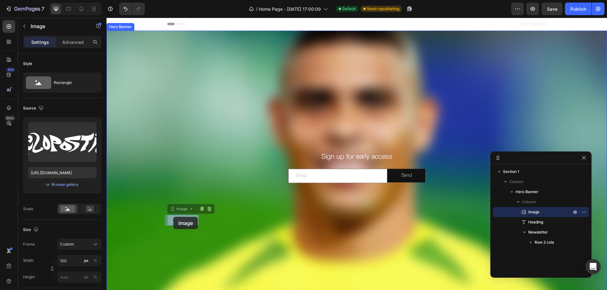
drag, startPoint x: 176, startPoint y: 221, endPoint x: 173, endPoint y: 217, distance: 4.5
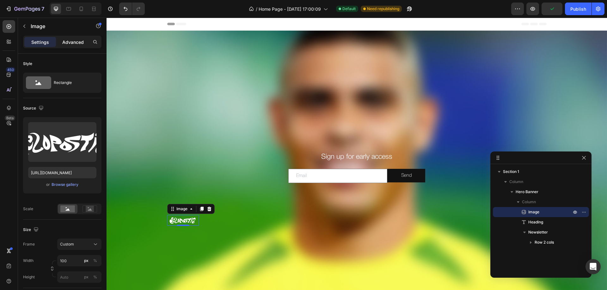
click at [76, 45] on p "Advanced" at bounding box center [72, 42] width 21 height 7
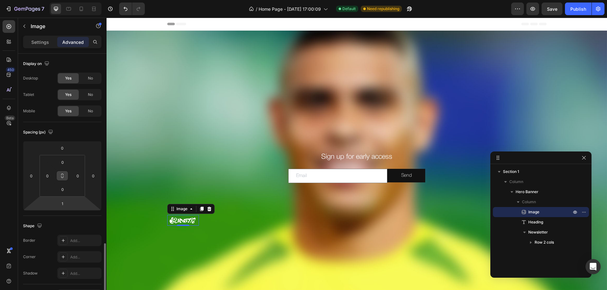
scroll to position [221, 0]
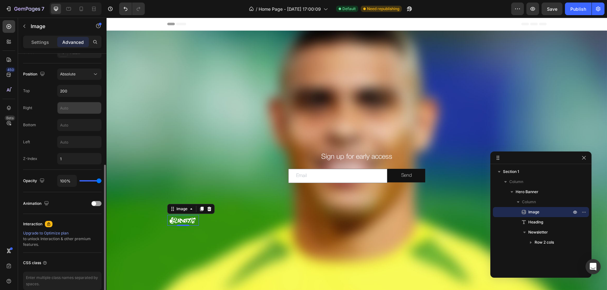
click at [73, 107] on input "text" at bounding box center [80, 107] width 44 height 11
type input "22"
click at [70, 109] on input "22" at bounding box center [80, 107] width 44 height 11
click at [82, 74] on div "Absolute" at bounding box center [76, 74] width 32 height 6
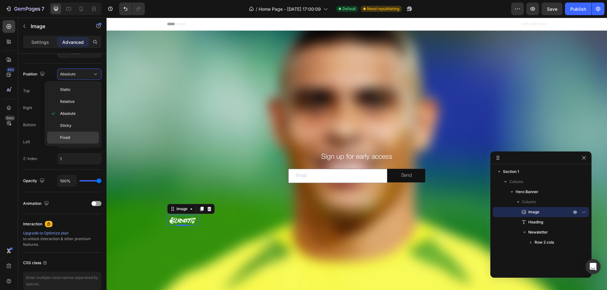
click at [77, 138] on p "Fixed" at bounding box center [78, 138] width 36 height 6
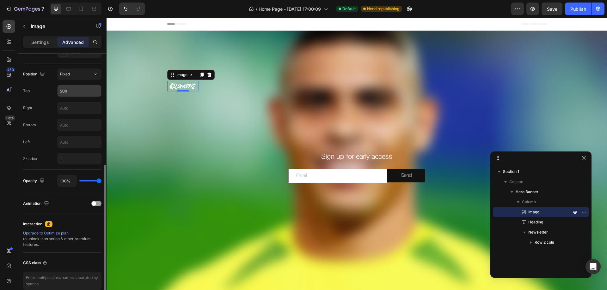
click at [67, 90] on input "200" at bounding box center [80, 90] width 44 height 11
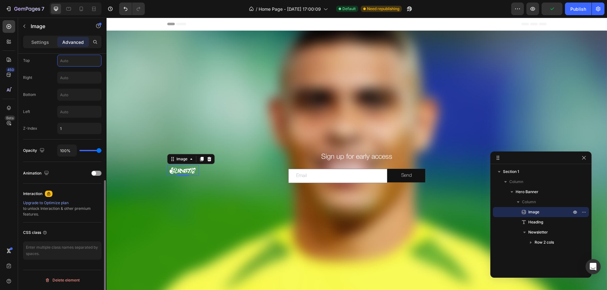
scroll to position [0, 0]
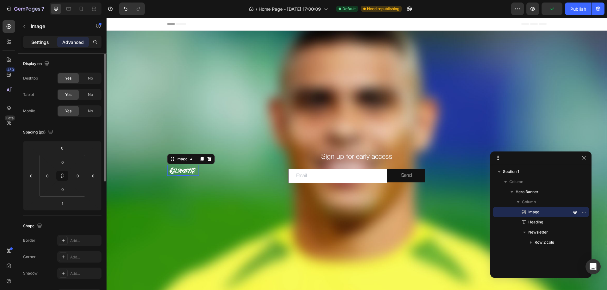
click at [45, 40] on p "Settings" at bounding box center [40, 42] width 18 height 7
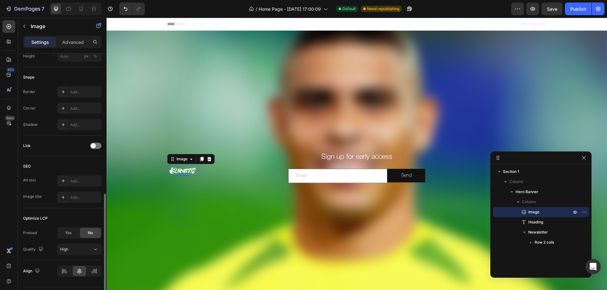
scroll to position [238, 0]
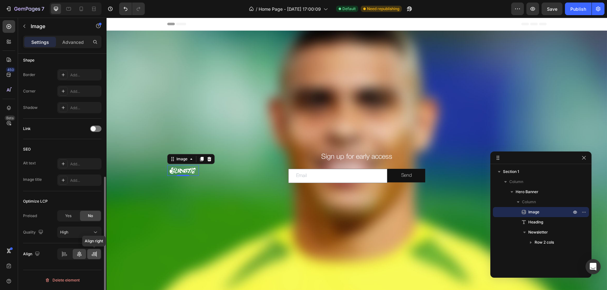
click at [98, 253] on div at bounding box center [94, 254] width 14 height 10
click at [80, 257] on icon at bounding box center [79, 254] width 6 height 6
drag, startPoint x: 70, startPoint y: 254, endPoint x: 65, endPoint y: 256, distance: 5.4
click at [67, 256] on div at bounding box center [65, 254] width 14 height 10
click at [65, 256] on icon at bounding box center [64, 254] width 6 height 6
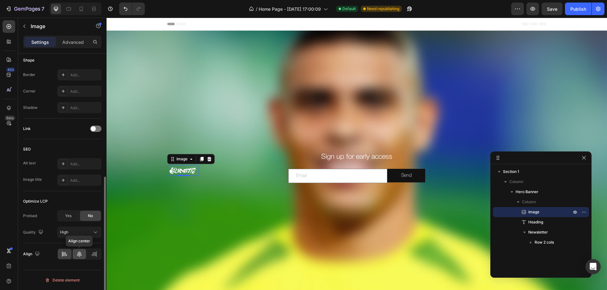
click at [78, 257] on icon at bounding box center [79, 254] width 6 height 6
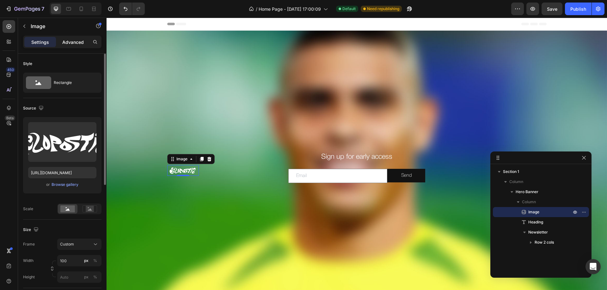
click at [67, 40] on p "Advanced" at bounding box center [72, 42] width 21 height 7
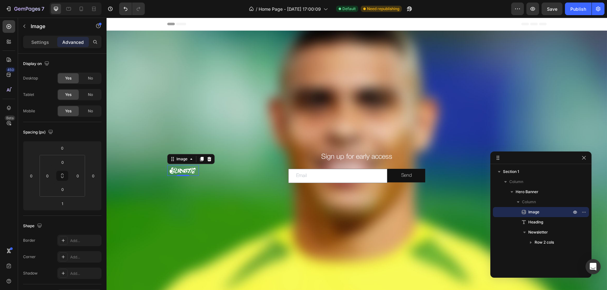
scroll to position [190, 0]
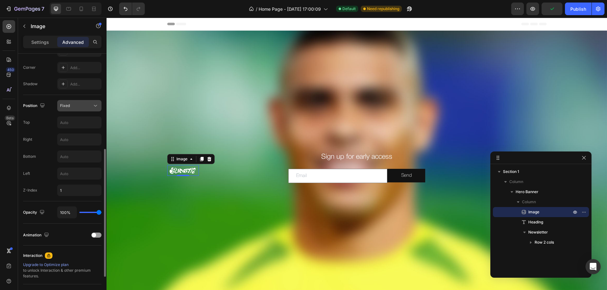
click at [80, 106] on div "Fixed" at bounding box center [76, 106] width 32 height 6
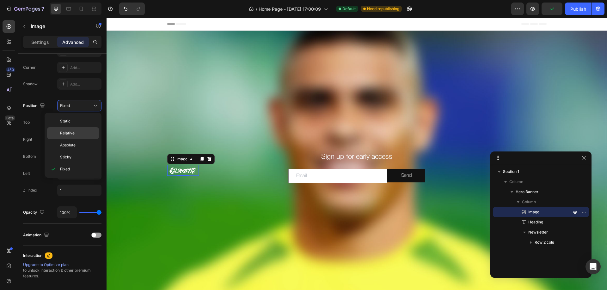
click at [75, 135] on p "Relative" at bounding box center [78, 134] width 36 height 6
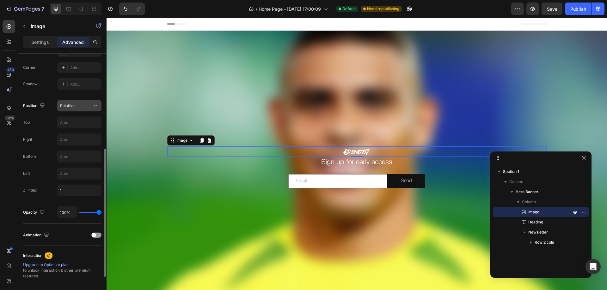
click at [81, 106] on div "Relative" at bounding box center [76, 106] width 32 height 6
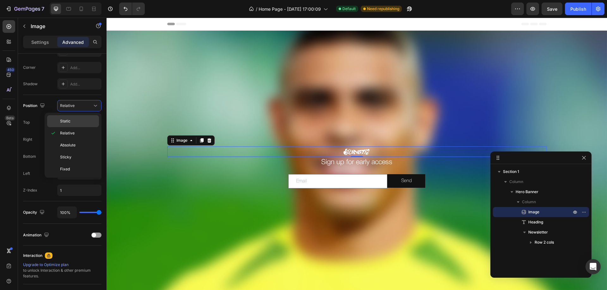
click at [82, 121] on p "Static" at bounding box center [78, 122] width 36 height 6
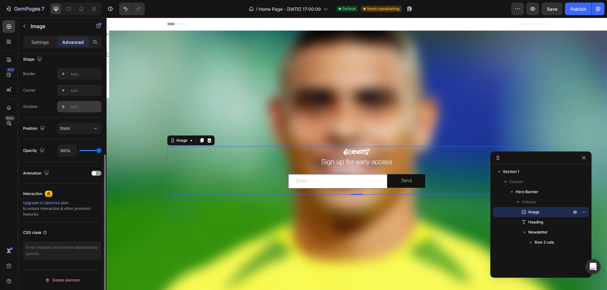
scroll to position [167, 0]
click at [87, 106] on div "Add..." at bounding box center [85, 107] width 30 height 6
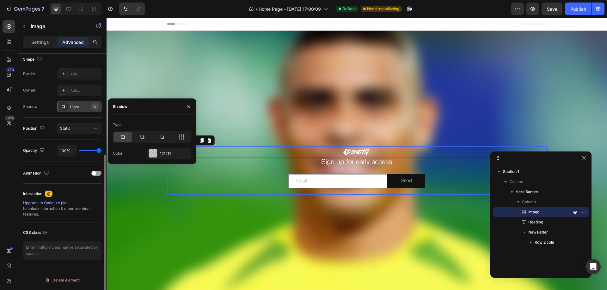
click at [94, 107] on icon "button" at bounding box center [95, 106] width 3 height 3
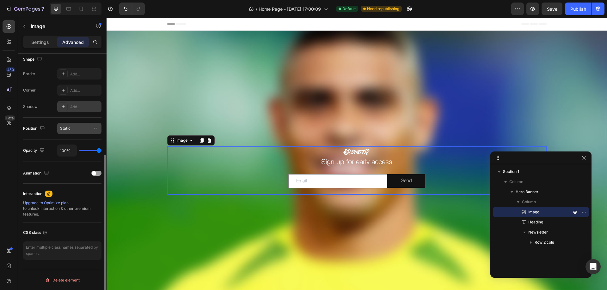
click at [73, 124] on button "Static" at bounding box center [79, 128] width 44 height 11
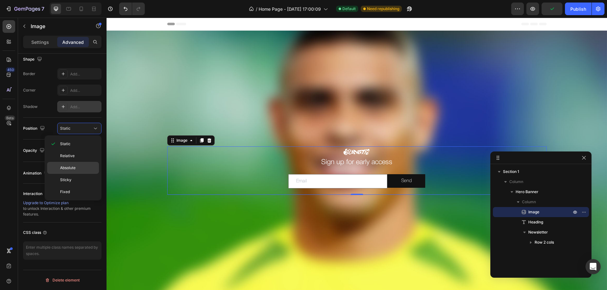
click at [77, 168] on p "Absolute" at bounding box center [78, 168] width 36 height 6
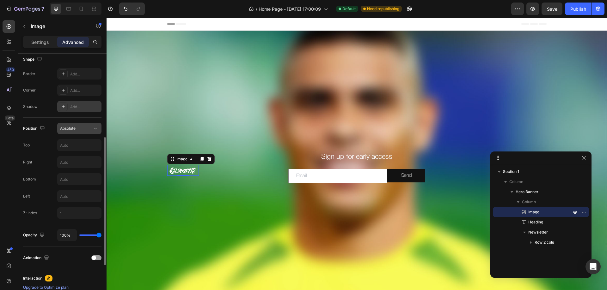
click at [74, 127] on span "Absolute" at bounding box center [67, 128] width 15 height 5
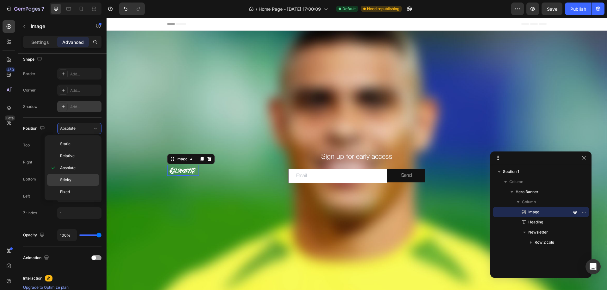
click at [75, 186] on div "Sticky" at bounding box center [73, 192] width 52 height 12
type input "0"
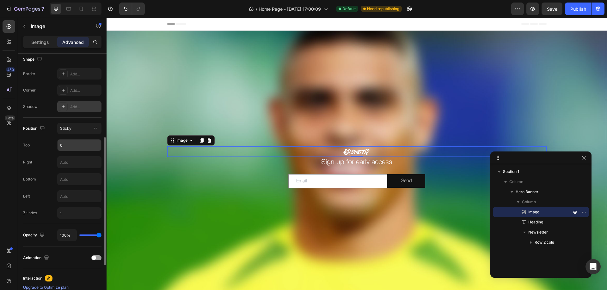
click at [61, 146] on input "0" at bounding box center [80, 145] width 44 height 11
click at [67, 162] on input "text" at bounding box center [80, 162] width 44 height 11
type input "f"
click at [71, 149] on input "0" at bounding box center [80, 145] width 44 height 11
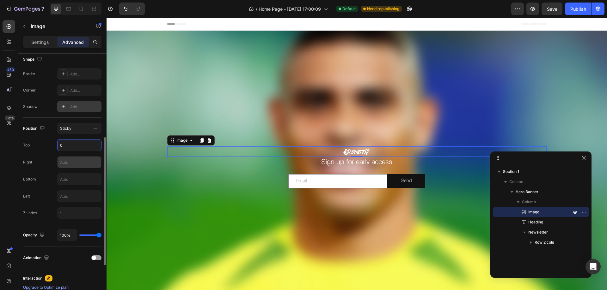
click at [66, 166] on input "text" at bounding box center [80, 162] width 44 height 11
type input "444"
click at [69, 176] on input "text" at bounding box center [80, 179] width 44 height 11
type input "44"
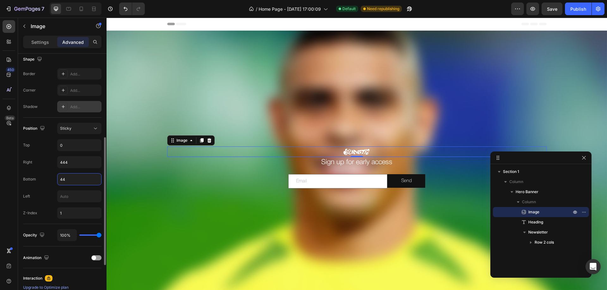
click at [71, 188] on div "Position Sticky Top 0 Right 444 Bottom 44 Left Z-Index 1" at bounding box center [62, 171] width 78 height 96
click at [72, 192] on input "text" at bounding box center [80, 196] width 44 height 11
type input "44"
drag, startPoint x: 44, startPoint y: 199, endPoint x: 68, endPoint y: 158, distance: 47.7
click at [44, 199] on div "Left 44" at bounding box center [62, 197] width 78 height 12
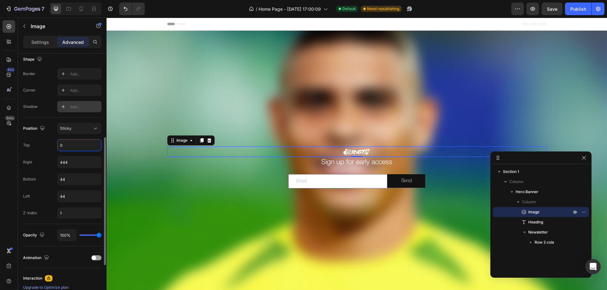
click at [68, 145] on input "0" at bounding box center [80, 145] width 44 height 11
type input "4"
click at [43, 160] on div "Right 444" at bounding box center [62, 162] width 78 height 12
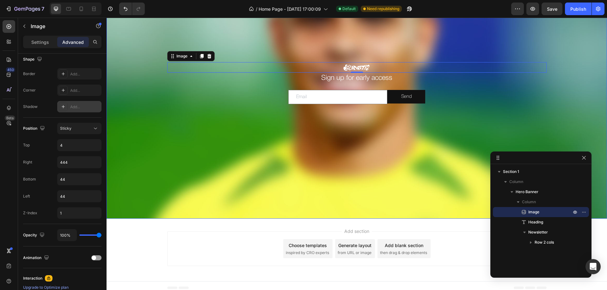
scroll to position [0, 0]
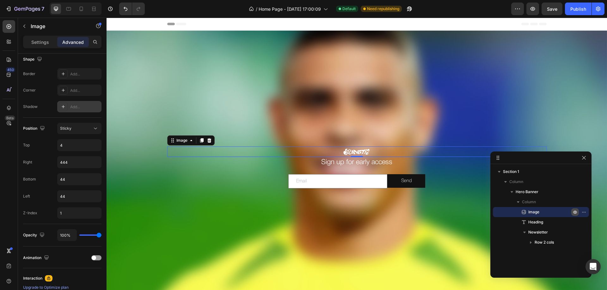
click at [574, 213] on icon "button" at bounding box center [574, 212] width 5 height 5
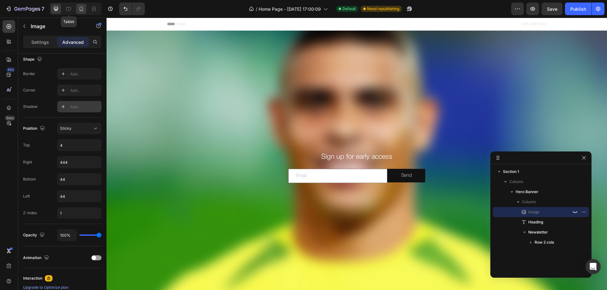
drag, startPoint x: 68, startPoint y: 11, endPoint x: 77, endPoint y: 10, distance: 8.6
click at [68, 10] on icon at bounding box center [68, 9] width 6 height 6
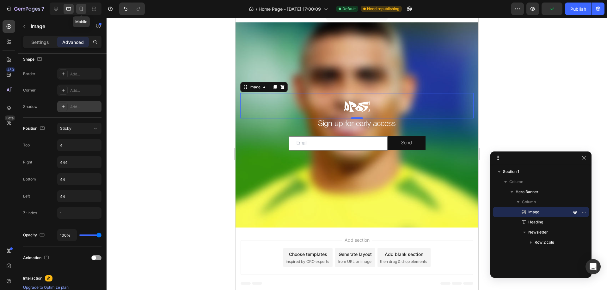
click at [77, 10] on div at bounding box center [81, 9] width 10 height 10
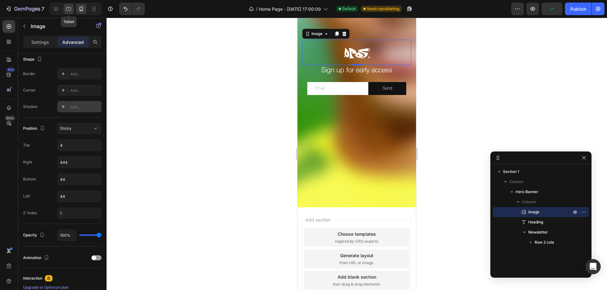
click at [68, 10] on icon at bounding box center [68, 8] width 5 height 3
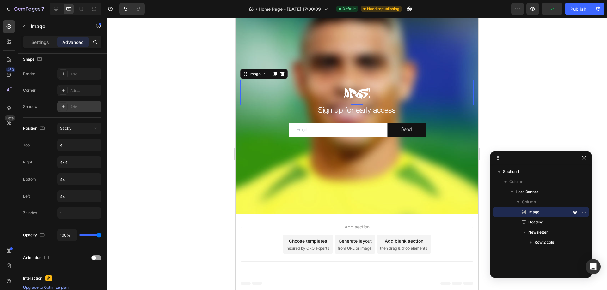
scroll to position [8, 0]
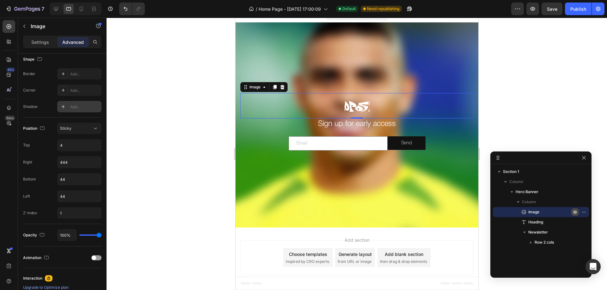
click at [585, 212] on icon "button" at bounding box center [585, 212] width 1 height 1
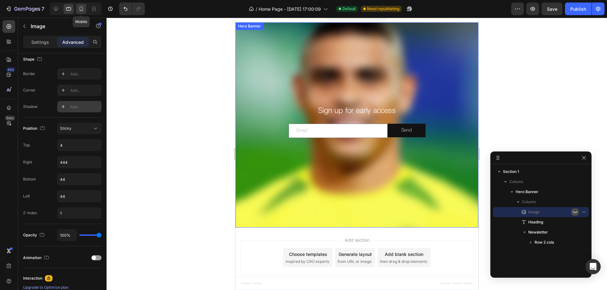
drag, startPoint x: 78, startPoint y: 8, endPoint x: 26, endPoint y: 33, distance: 58.0
click at [78, 8] on div at bounding box center [81, 9] width 10 height 10
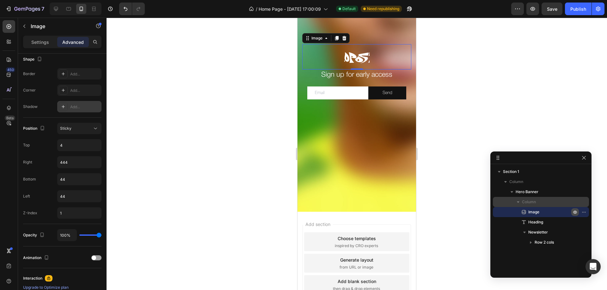
scroll to position [96, 0]
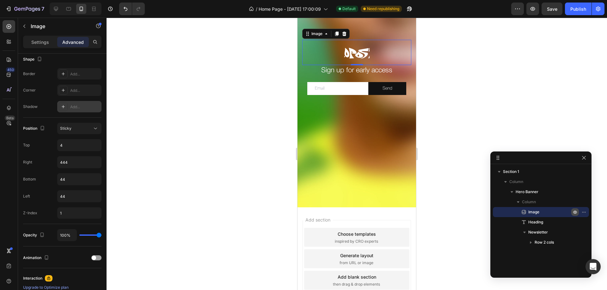
click at [575, 215] on button "button" at bounding box center [575, 213] width 8 height 8
click at [582, 212] on icon "button" at bounding box center [582, 212] width 1 height 1
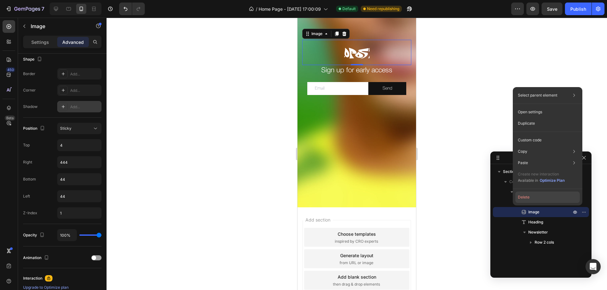
click at [529, 198] on button "Delete" at bounding box center [547, 197] width 64 height 11
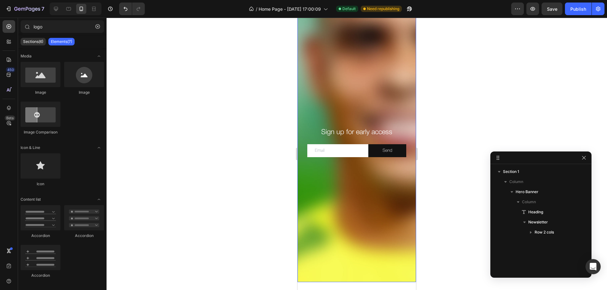
scroll to position [0, 0]
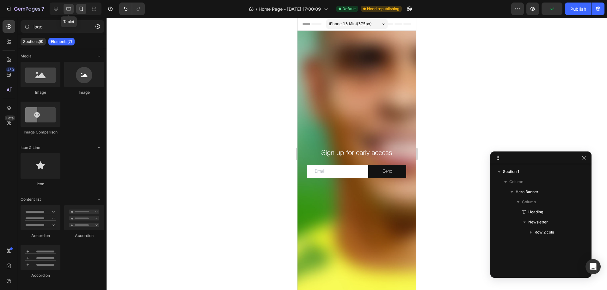
click at [72, 9] on icon at bounding box center [68, 9] width 6 height 6
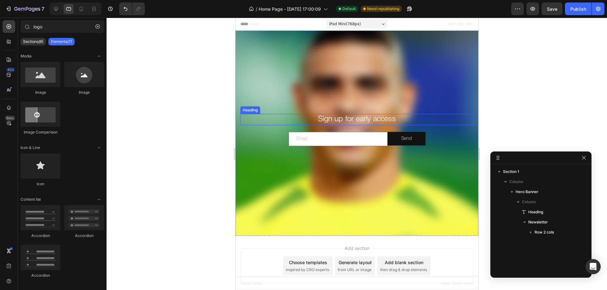
click at [346, 118] on p "Sign up for early access" at bounding box center [357, 120] width 232 height 10
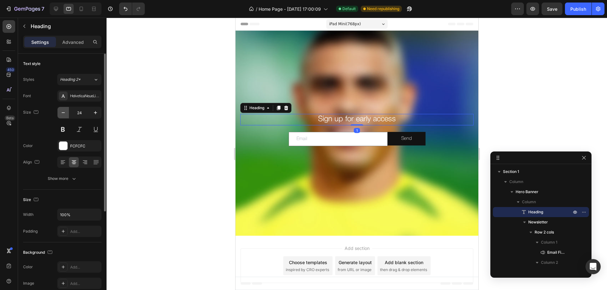
click at [62, 113] on icon "button" at bounding box center [63, 113] width 6 height 6
type input "22"
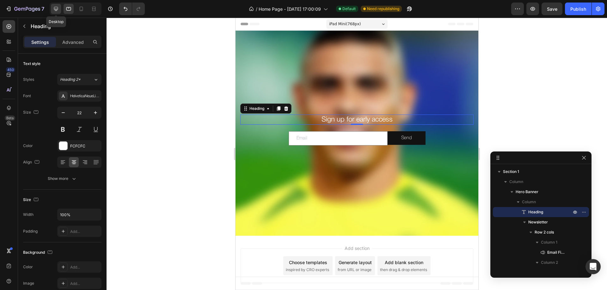
click at [58, 8] on icon at bounding box center [56, 9] width 6 height 6
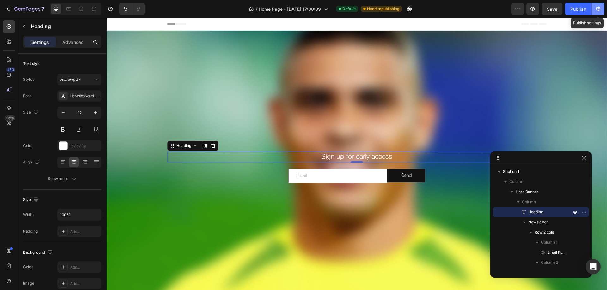
click at [593, 9] on button "button" at bounding box center [598, 9] width 13 height 13
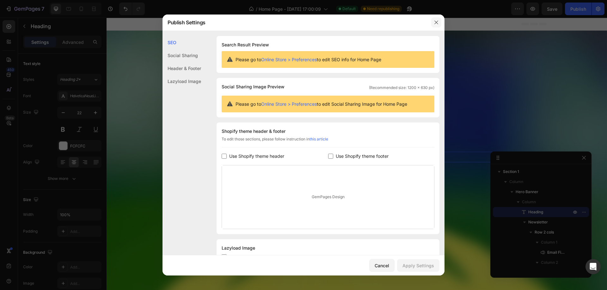
click at [437, 23] on icon "button" at bounding box center [436, 22] width 5 height 5
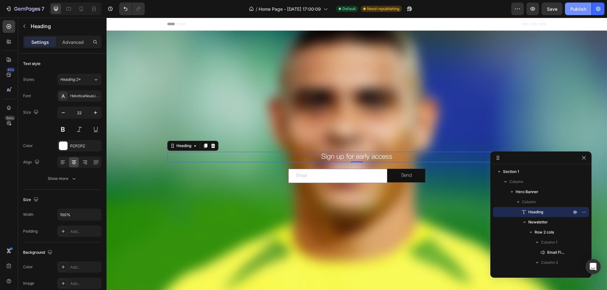
click at [578, 8] on div "Publish" at bounding box center [578, 9] width 16 height 7
